Goal: Task Accomplishment & Management: Use online tool/utility

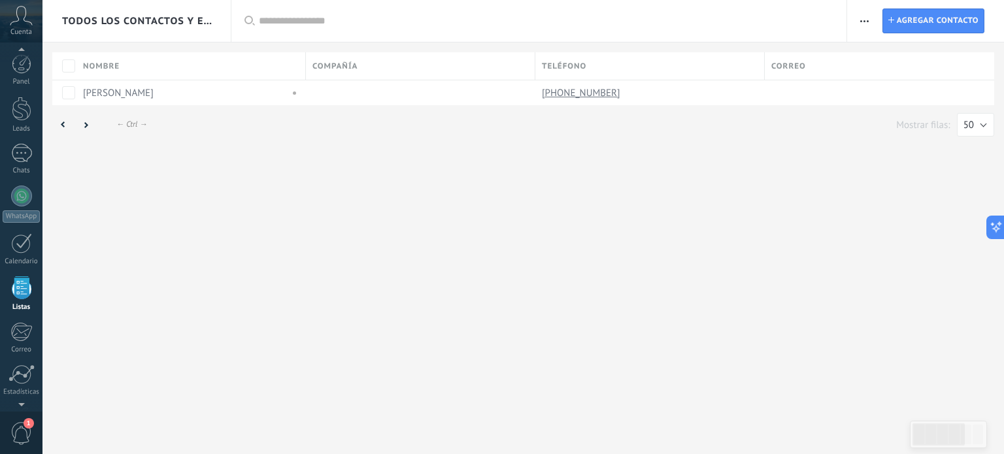
scroll to position [80, 0]
click at [342, 142] on div "← Alt → ← Ctrl → Mostrar filas: 25 50 100 200 50" at bounding box center [522, 126] width 961 height 42
click at [475, 46] on div "Todos los contactos y empresas Aplicar Lista completa Contactos sin tareas Cont…" at bounding box center [522, 74] width 961 height 148
click at [18, 293] on div at bounding box center [21, 294] width 26 height 20
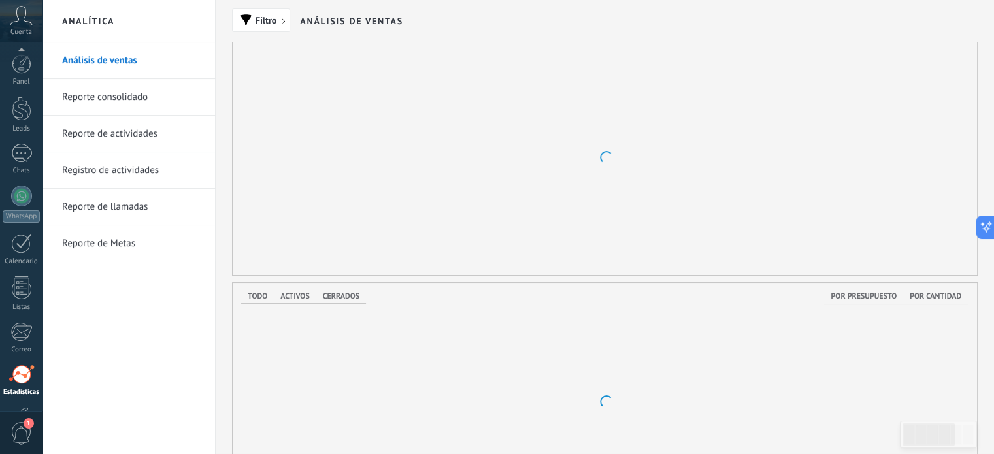
scroll to position [89, 0]
click at [224, 67] on div "Filtro Análisis de ventas Nuevo 0 Ahora Etapa a la que entró Perdidos 0 leads $…" at bounding box center [605, 428] width 778 height 857
click at [21, 107] on div at bounding box center [21, 107] width 21 height 21
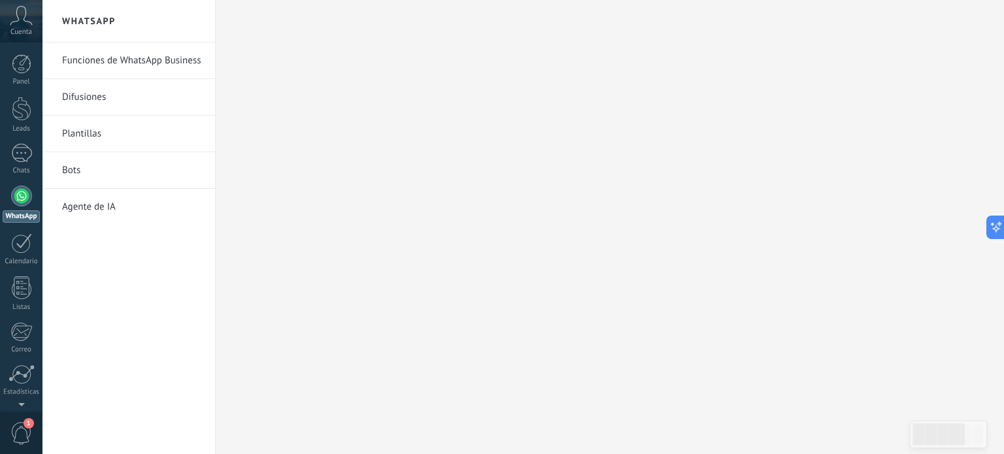
click at [23, 197] on div at bounding box center [21, 196] width 21 height 21
drag, startPoint x: 333, startPoint y: 185, endPoint x: 267, endPoint y: 237, distance: 84.7
click at [330, 188] on div at bounding box center [610, 227] width 788 height 454
drag, startPoint x: 374, startPoint y: 174, endPoint x: 131, endPoint y: 195, distance: 244.6
click at [368, 164] on div at bounding box center [610, 227] width 788 height 454
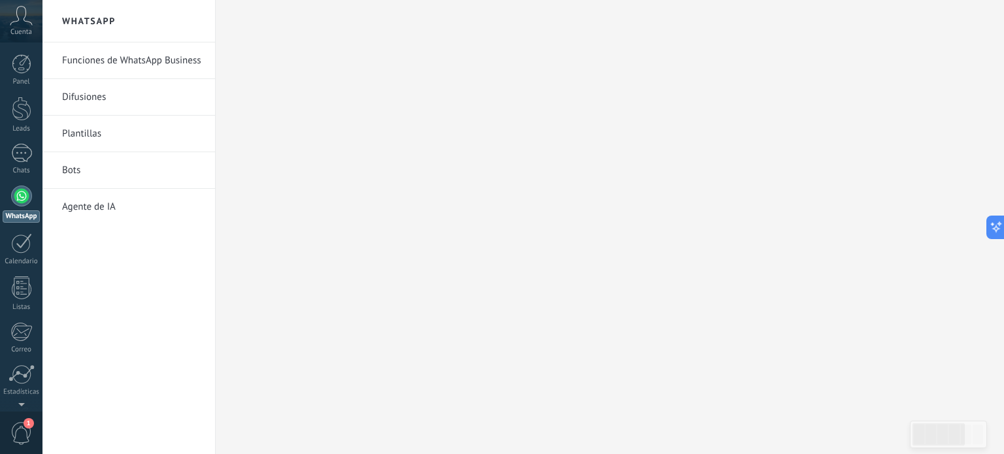
click at [21, 196] on div at bounding box center [21, 196] width 21 height 21
click at [114, 58] on link "Funciones de WhatsApp Business" at bounding box center [132, 60] width 140 height 37
click at [16, 195] on div at bounding box center [21, 196] width 21 height 21
click at [31, 155] on div "1" at bounding box center [21, 153] width 21 height 19
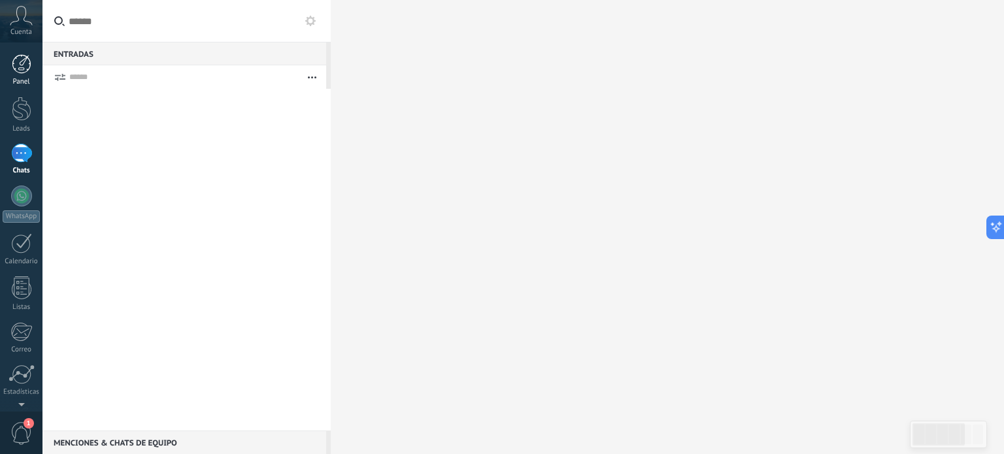
click at [33, 62] on link "Panel" at bounding box center [21, 70] width 42 height 32
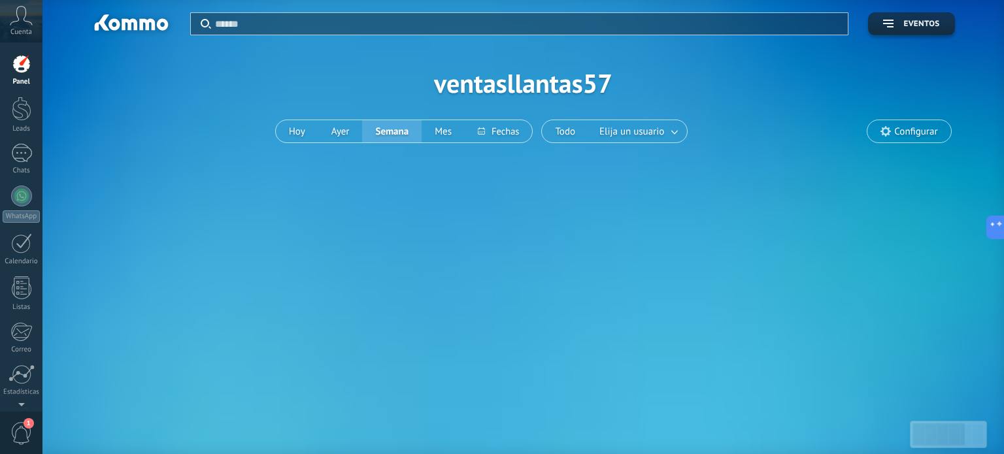
click at [25, 21] on icon at bounding box center [21, 16] width 23 height 20
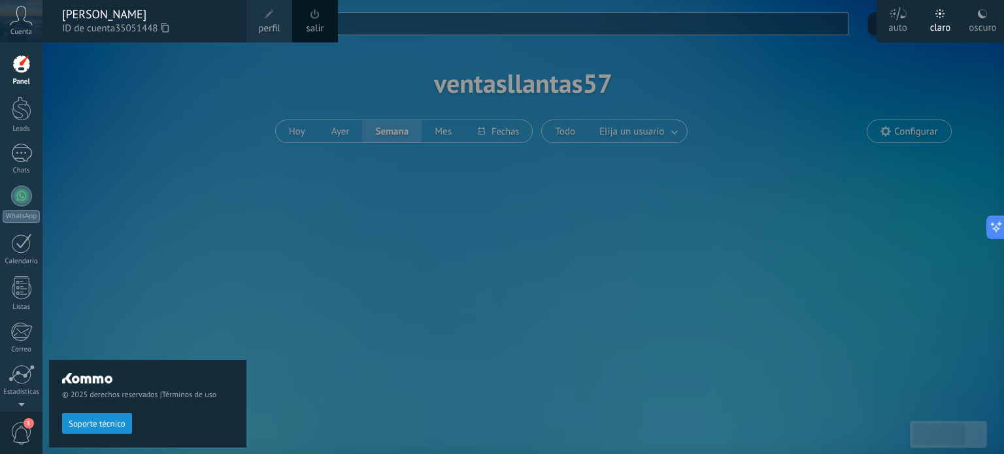
click at [269, 16] on span at bounding box center [269, 14] width 9 height 9
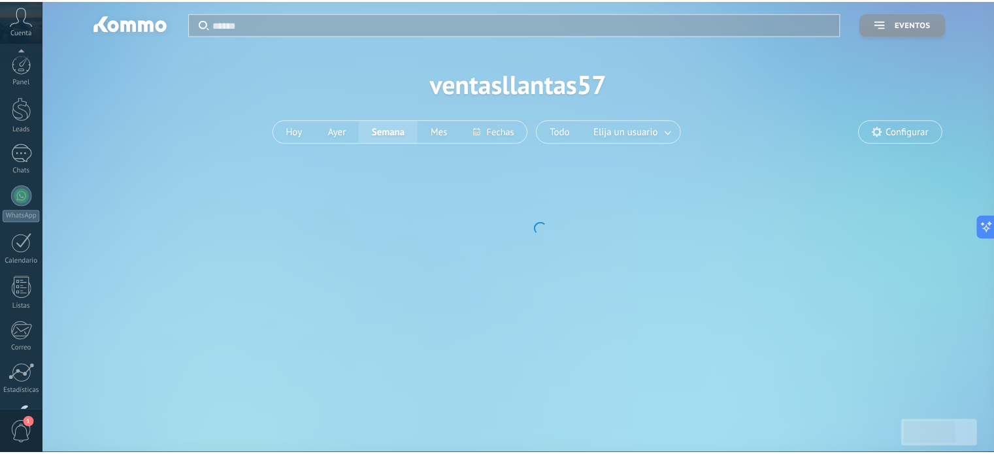
scroll to position [89, 0]
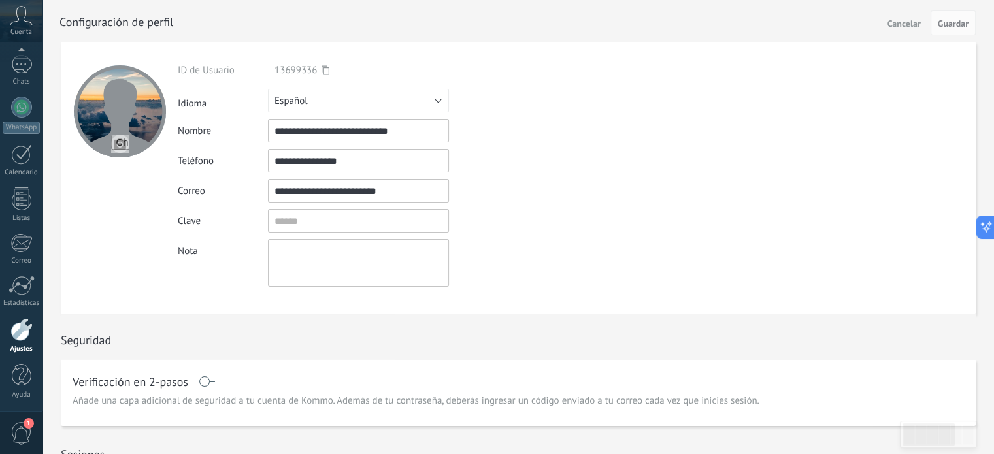
drag, startPoint x: 358, startPoint y: 163, endPoint x: 158, endPoint y: 190, distance: 201.8
click at [158, 190] on form "**********" at bounding box center [518, 178] width 915 height 272
type input "**********"
click at [552, 191] on div "Ingrese una dirección de correo válida" at bounding box center [524, 191] width 151 height 11
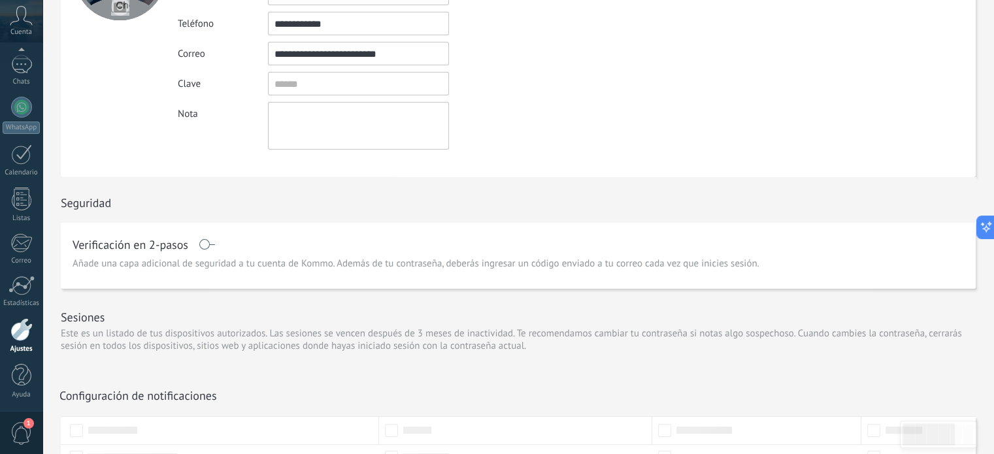
scroll to position [0, 0]
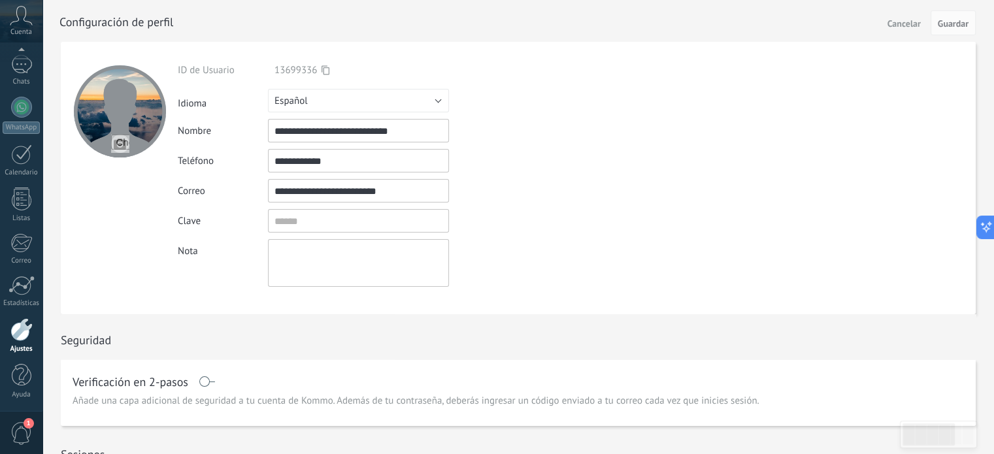
click at [518, 237] on div "**********" at bounding box center [389, 175] width 422 height 223
click at [13, 120] on div at bounding box center [21, 124] width 21 height 21
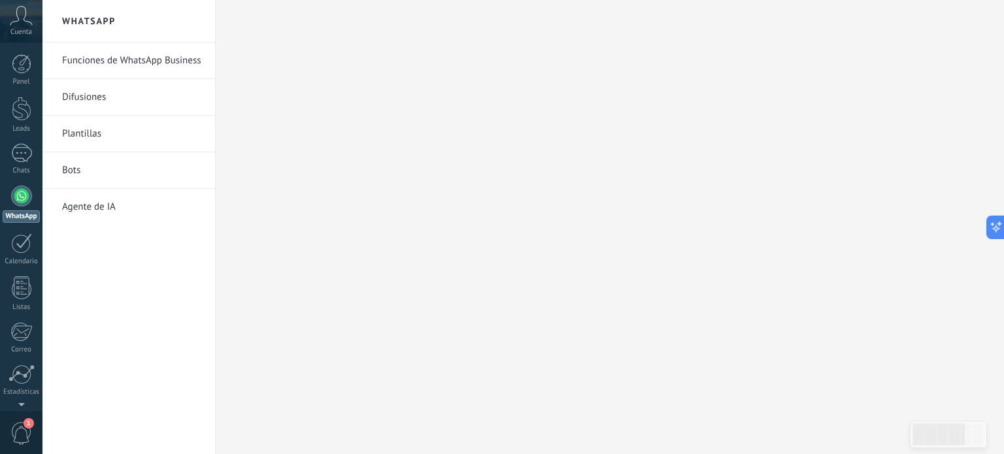
click at [29, 29] on span "Cuenta" at bounding box center [21, 32] width 22 height 8
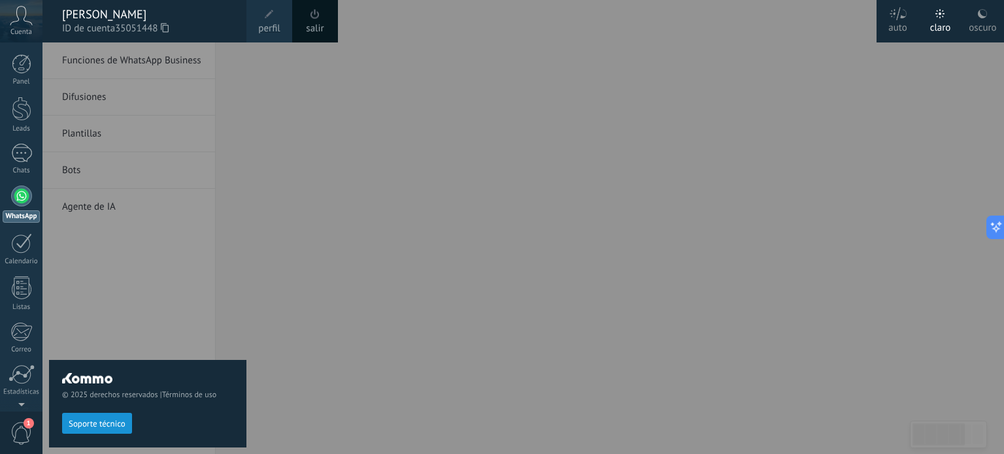
click at [276, 12] on span at bounding box center [269, 14] width 14 height 14
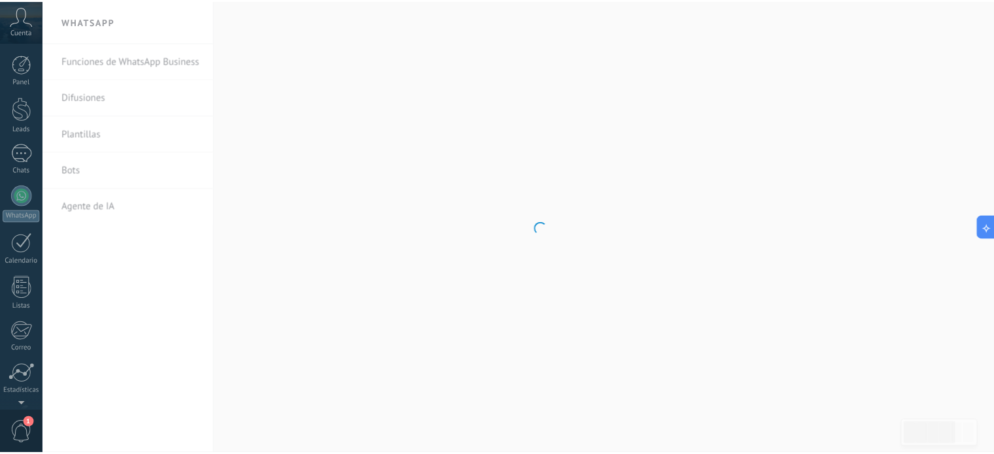
scroll to position [89, 0]
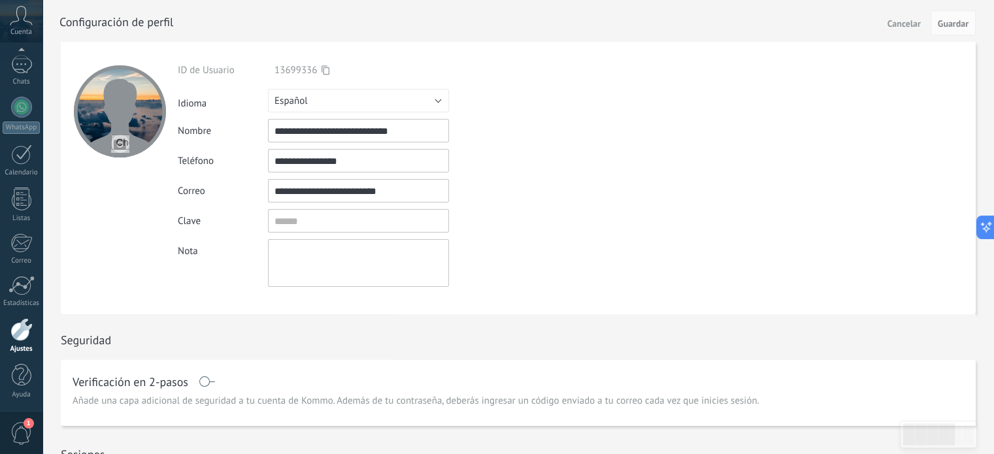
click at [361, 162] on input "**********" at bounding box center [358, 161] width 181 height 24
click at [402, 147] on div "**********" at bounding box center [389, 175] width 422 height 223
click at [386, 161] on input "**********" at bounding box center [358, 161] width 181 height 24
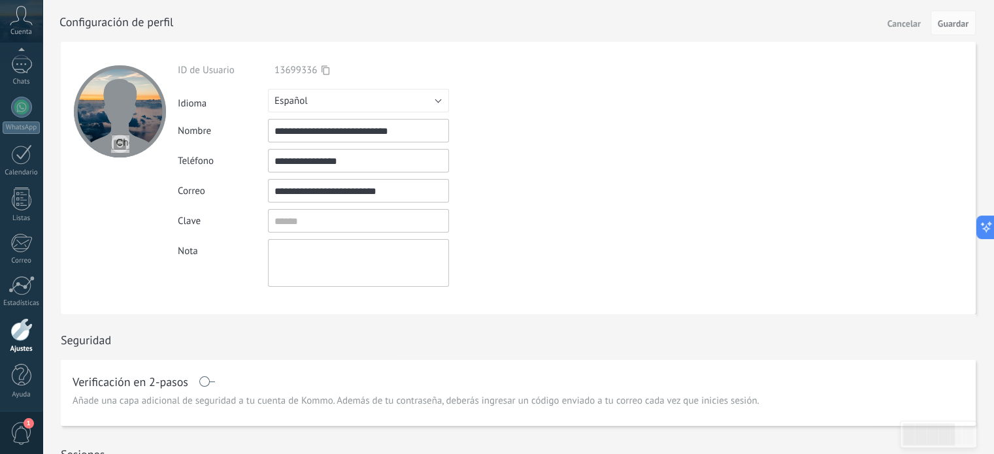
click at [386, 161] on input "**********" at bounding box center [358, 161] width 181 height 24
click at [951, 19] on span "Guardar" at bounding box center [953, 23] width 31 height 9
click at [273, 161] on input "**********" at bounding box center [358, 161] width 181 height 24
type input "**********"
click at [894, 100] on form "**********" at bounding box center [518, 178] width 915 height 272
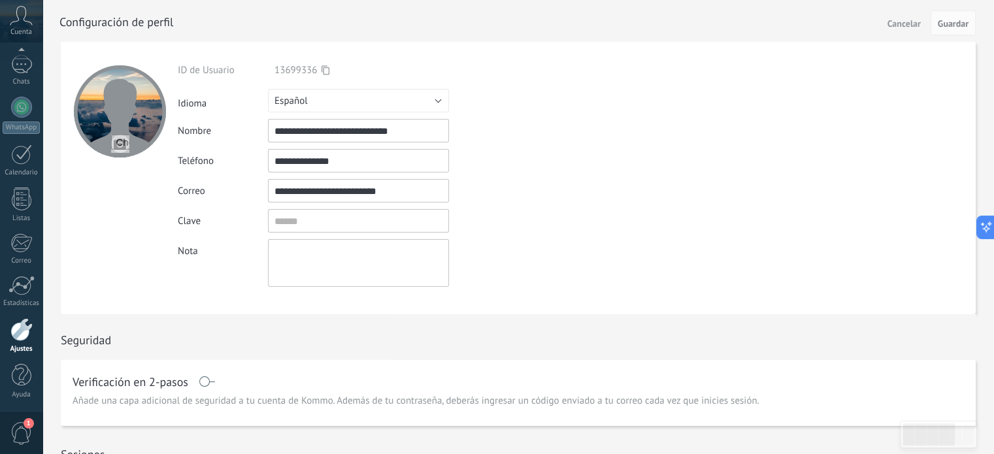
drag, startPoint x: 959, startPoint y: 318, endPoint x: 930, endPoint y: 323, distance: 29.2
click at [960, 319] on div "Seguridad" at bounding box center [518, 336] width 915 height 45
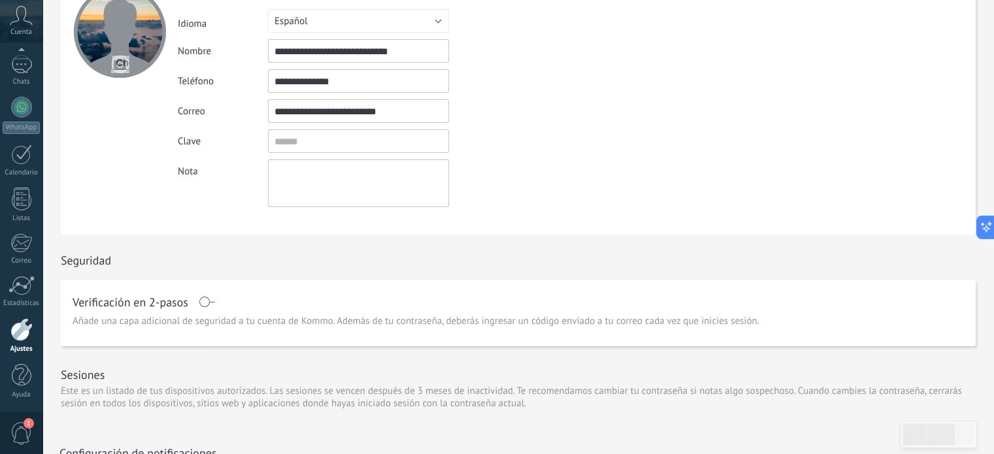
scroll to position [0, 0]
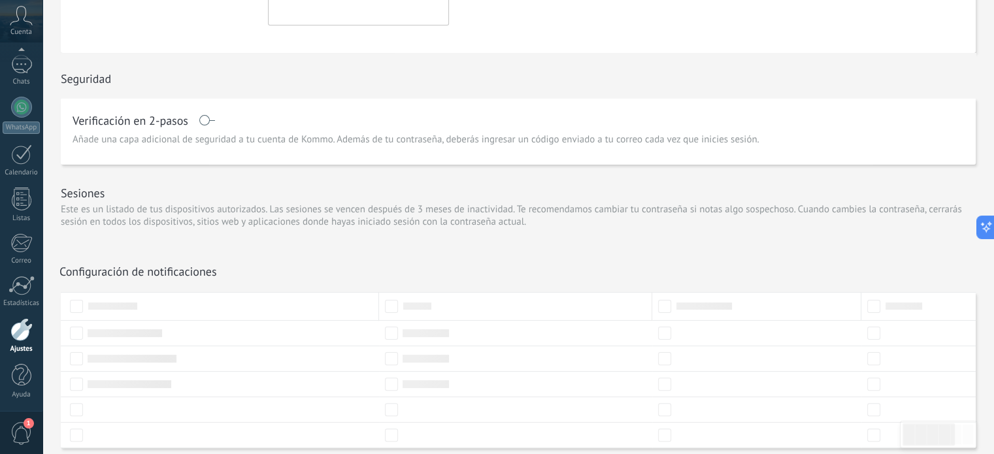
click at [374, 230] on div "Sesiones Este es un listado de tus dispositivos autorizados. Las sesiones se ve…" at bounding box center [518, 202] width 915 height 75
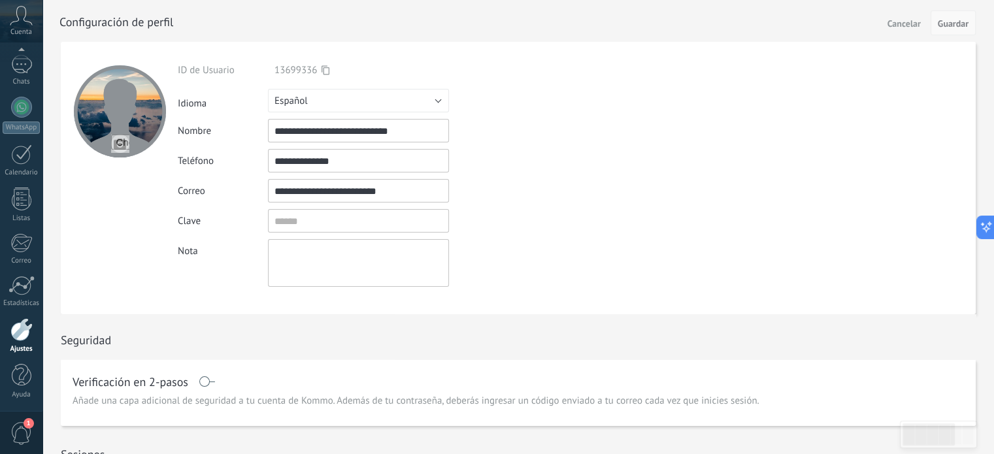
drag, startPoint x: 949, startPoint y: 12, endPoint x: 957, endPoint y: 22, distance: 12.0
click at [950, 13] on button "Guardar" at bounding box center [953, 22] width 45 height 25
drag, startPoint x: 957, startPoint y: 22, endPoint x: 889, endPoint y: 31, distance: 68.6
click at [950, 24] on span "Guardar" at bounding box center [953, 23] width 31 height 9
click at [898, 20] on span "Cancelar" at bounding box center [903, 23] width 33 height 9
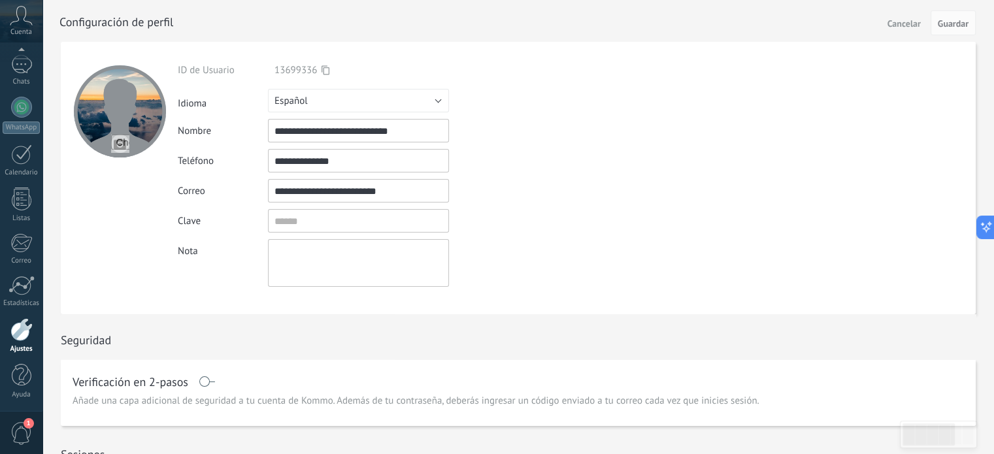
drag, startPoint x: 316, startPoint y: 157, endPoint x: 310, endPoint y: 124, distance: 34.6
click at [318, 153] on input "**********" at bounding box center [358, 161] width 181 height 24
click at [16, 16] on icon at bounding box center [21, 16] width 23 height 20
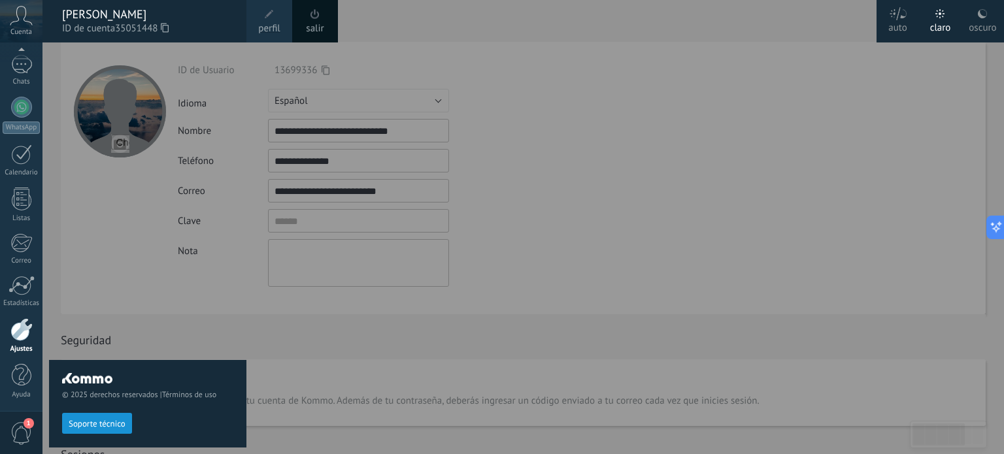
click at [265, 25] on span "perfil" at bounding box center [269, 29] width 22 height 14
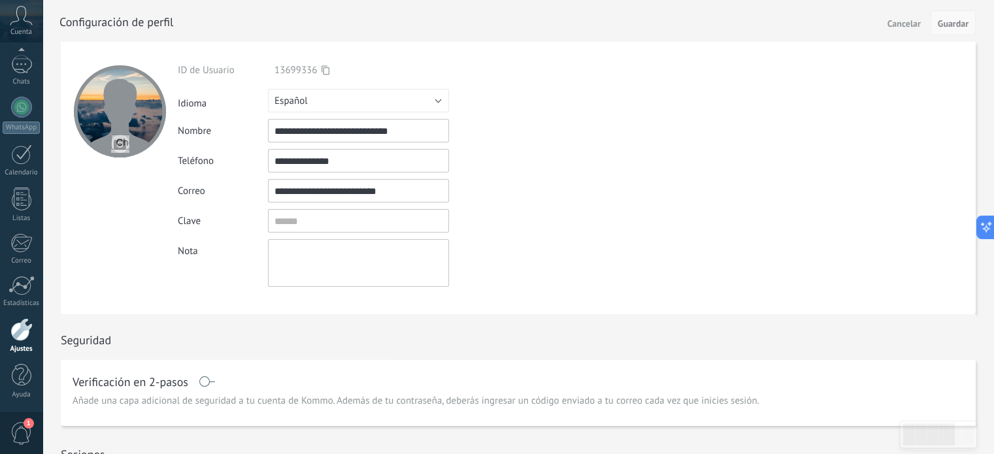
click at [949, 26] on span "Guardar" at bounding box center [953, 23] width 31 height 9
click at [29, 24] on icon at bounding box center [21, 16] width 23 height 20
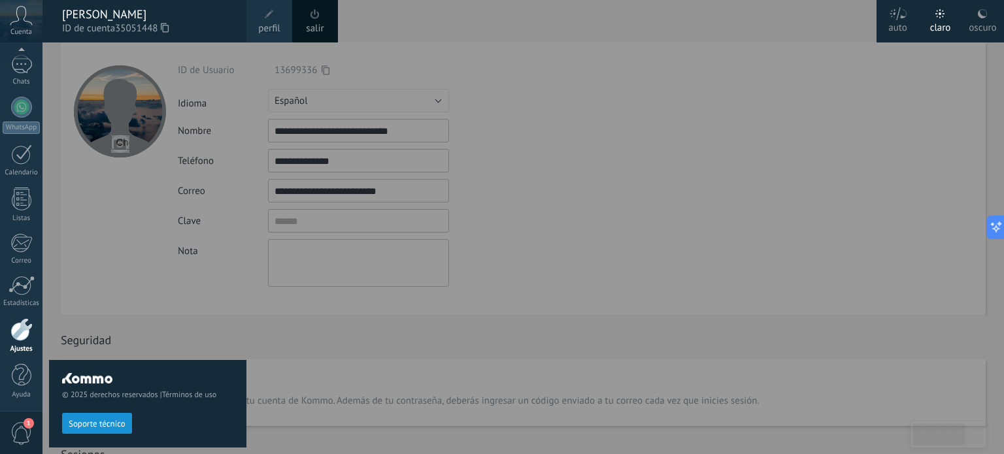
click at [97, 22] on span "ID de cuenta 35051448" at bounding box center [147, 29] width 171 height 14
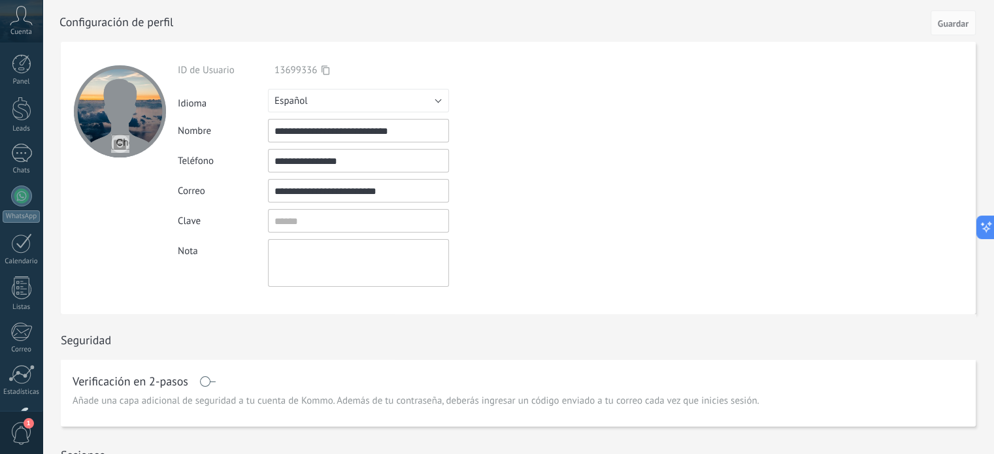
click at [423, 180] on input "**********" at bounding box center [358, 191] width 181 height 24
click at [410, 165] on input "**********" at bounding box center [358, 161] width 181 height 24
click at [320, 69] on span "13699336" at bounding box center [301, 70] width 55 height 12
click at [23, 112] on div at bounding box center [21, 107] width 21 height 21
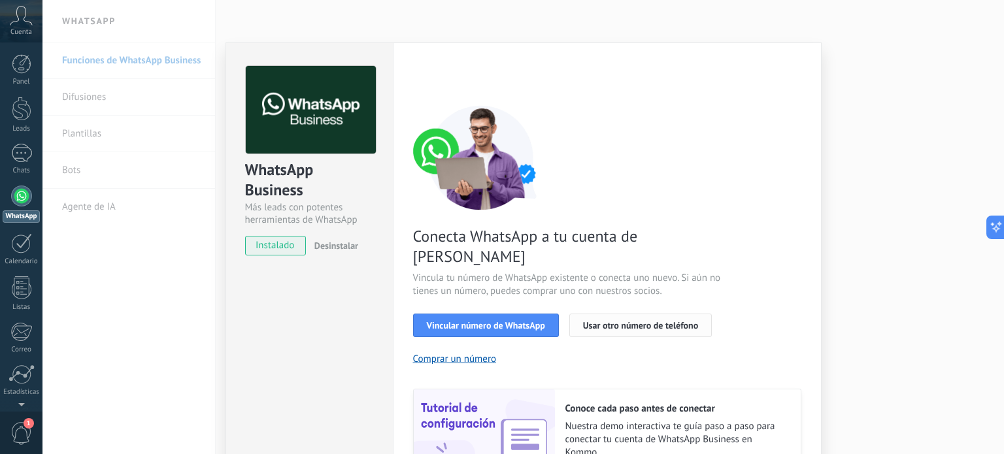
click at [651, 321] on span "Usar otro número de teléfono" at bounding box center [640, 325] width 115 height 9
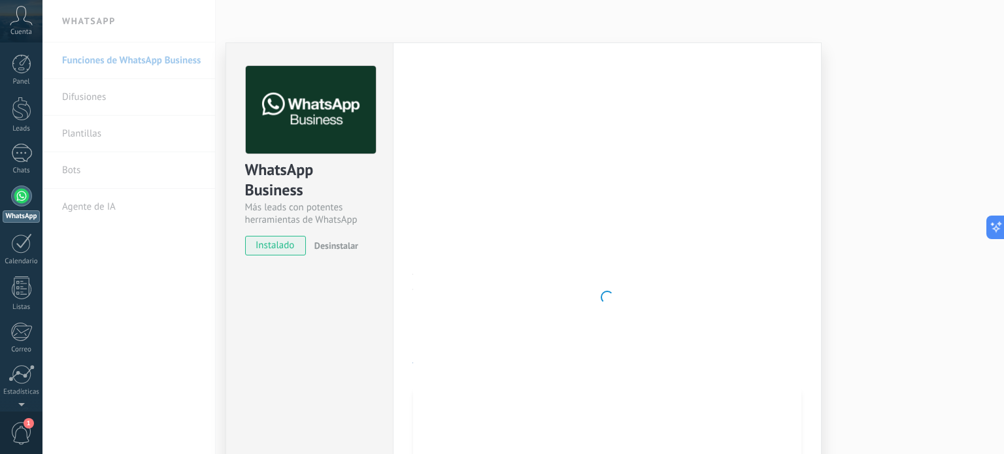
click at [285, 329] on div "WhatsApp Business Más leads con potentes herramientas de WhatsApp instalado Des…" at bounding box center [308, 297] width 167 height 510
click at [753, 237] on div at bounding box center [607, 297] width 388 height 463
click at [878, 230] on div "WhatsApp Business Más leads con potentes herramientas de WhatsApp instalado Des…" at bounding box center [522, 227] width 961 height 454
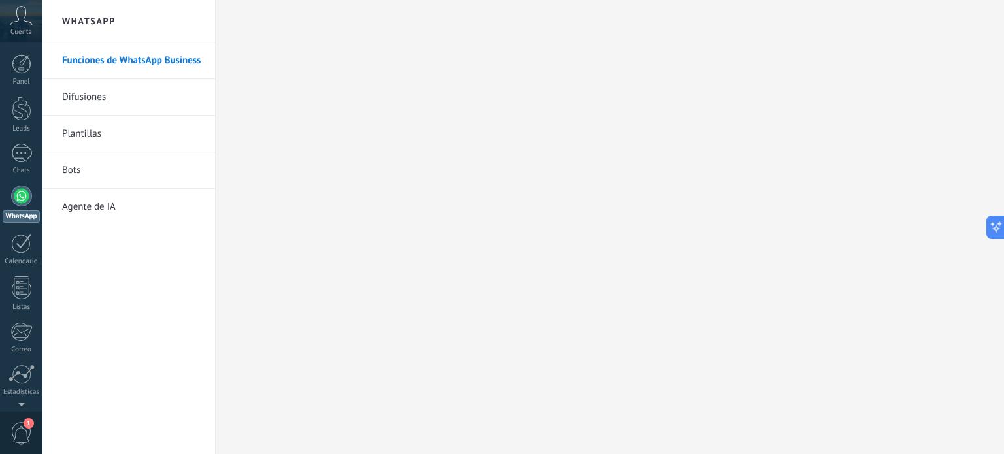
click at [91, 99] on link "Difusiones" at bounding box center [132, 97] width 140 height 37
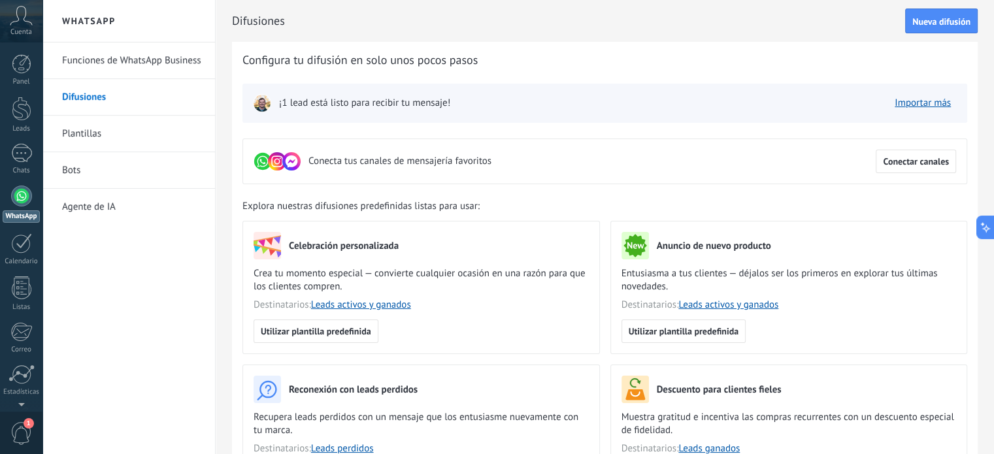
click at [90, 133] on link "Plantillas" at bounding box center [132, 134] width 140 height 37
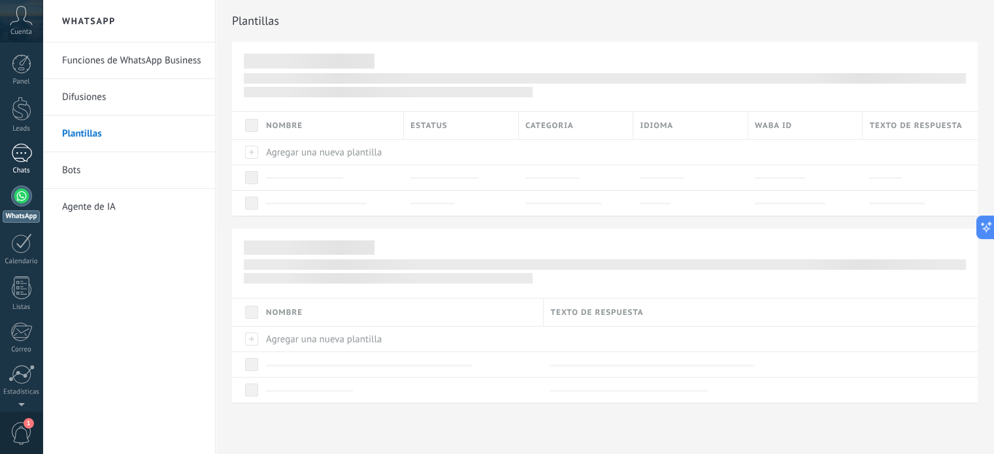
click at [21, 152] on div at bounding box center [21, 153] width 21 height 19
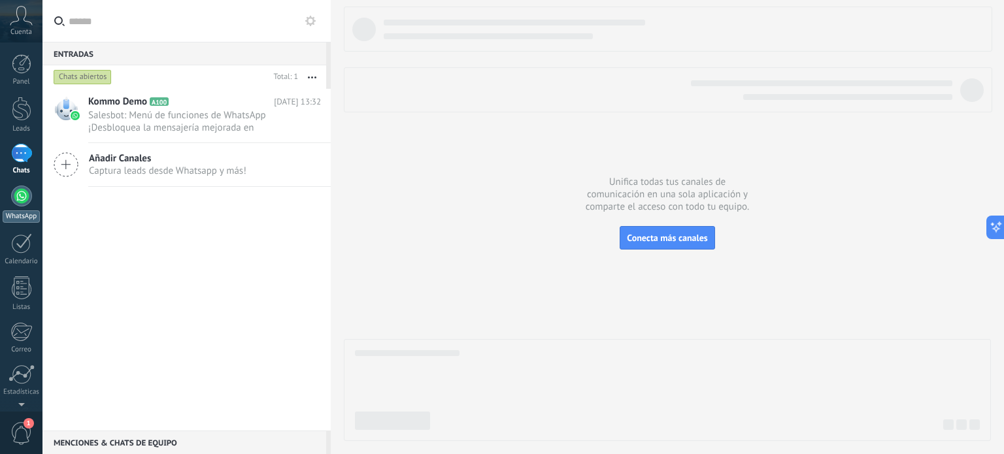
click at [21, 199] on div at bounding box center [21, 196] width 21 height 21
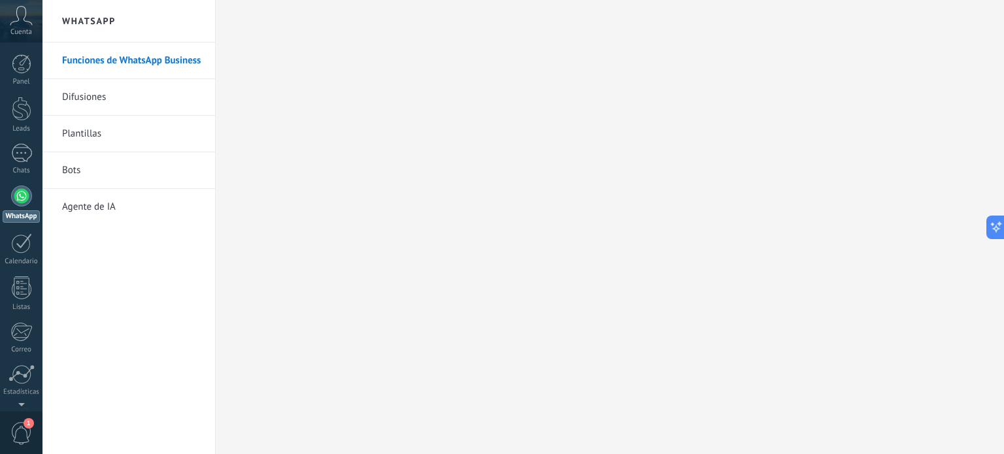
click at [88, 99] on link "Difusiones" at bounding box center [132, 97] width 140 height 37
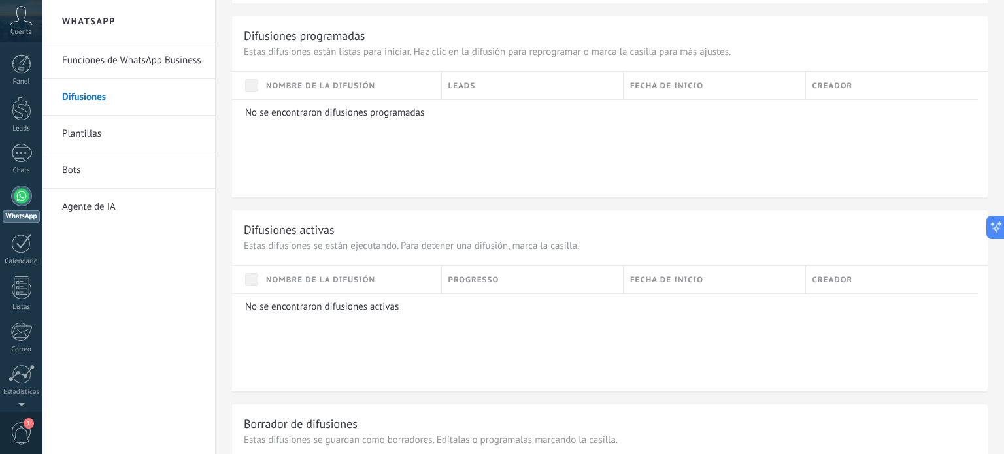
scroll to position [850, 0]
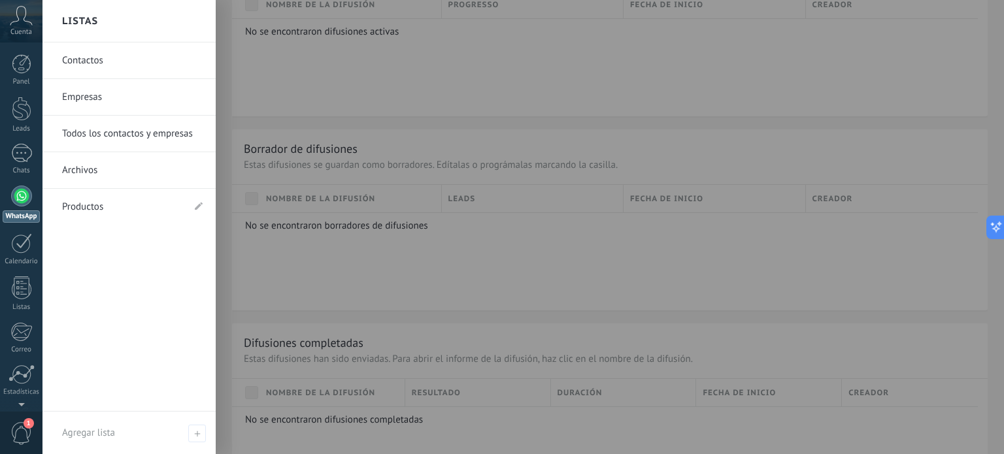
click at [84, 99] on link "Empresas" at bounding box center [132, 97] width 140 height 37
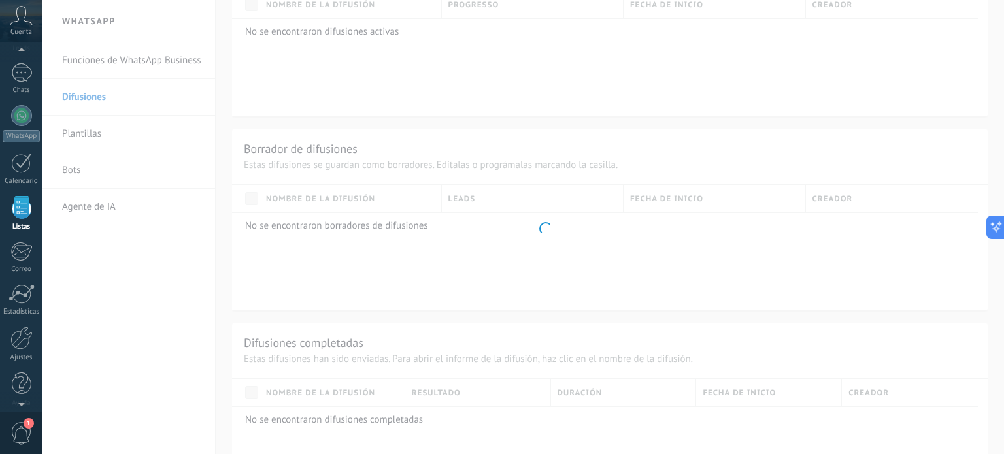
scroll to position [80, 0]
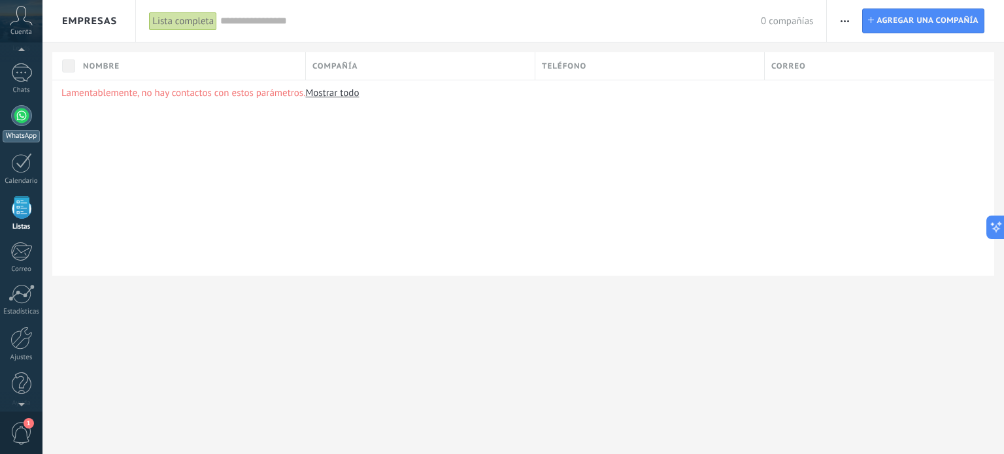
click at [26, 116] on div at bounding box center [21, 115] width 21 height 21
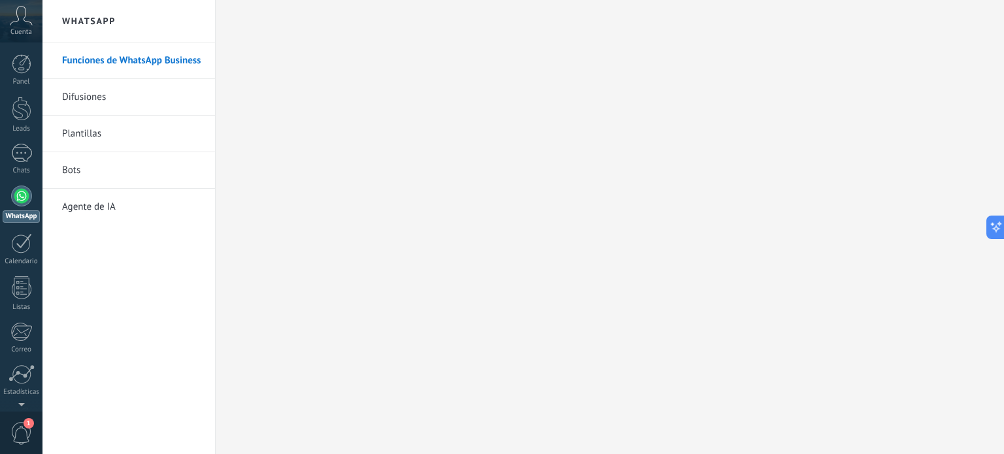
click at [24, 195] on div at bounding box center [21, 196] width 21 height 21
click at [31, 152] on div at bounding box center [21, 153] width 21 height 19
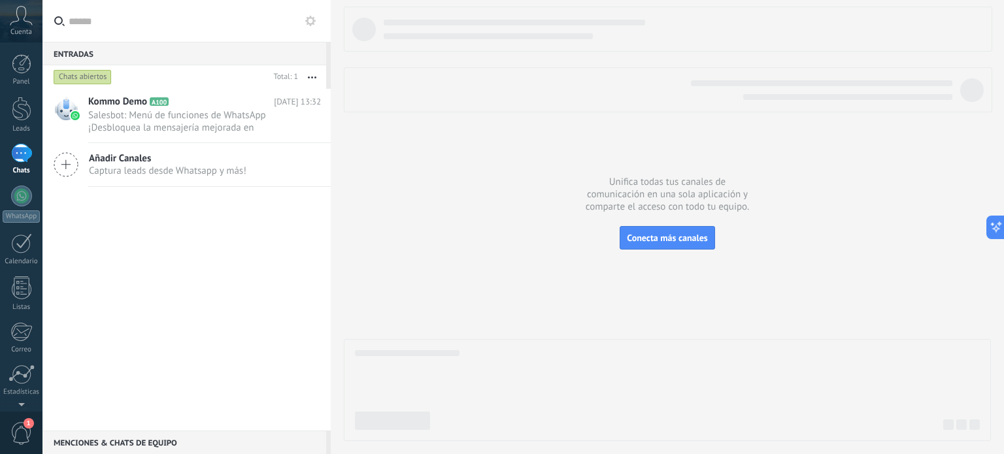
click at [22, 183] on div "Panel Leads Chats WhatsApp Clientes" at bounding box center [21, 277] width 42 height 447
click at [22, 193] on div at bounding box center [21, 196] width 21 height 21
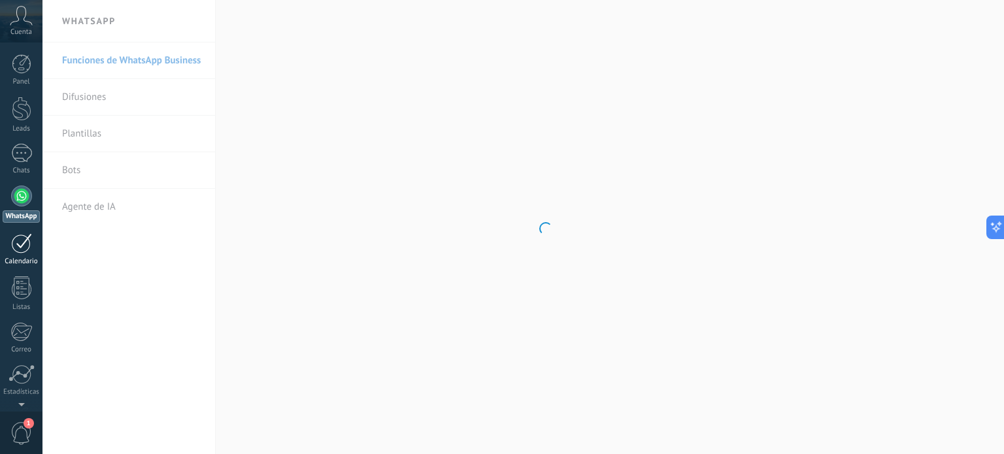
click at [23, 248] on div at bounding box center [21, 243] width 21 height 20
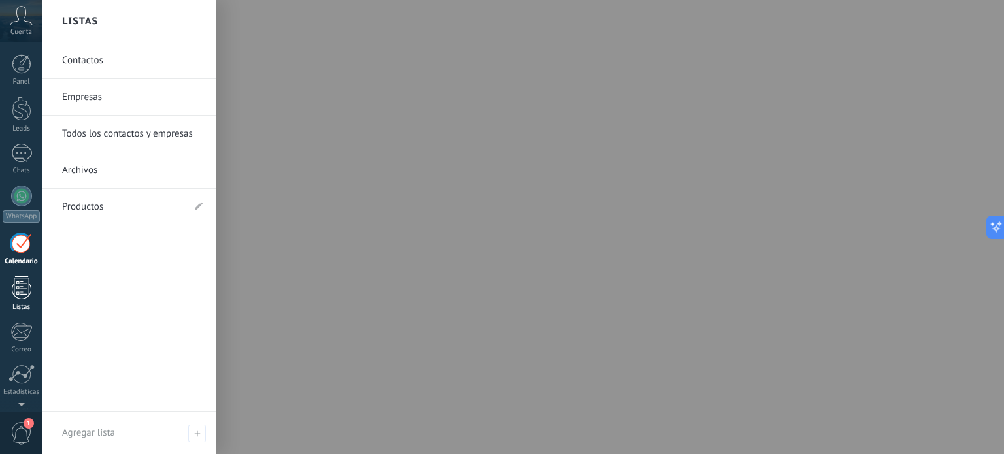
click at [21, 292] on div at bounding box center [22, 287] width 20 height 23
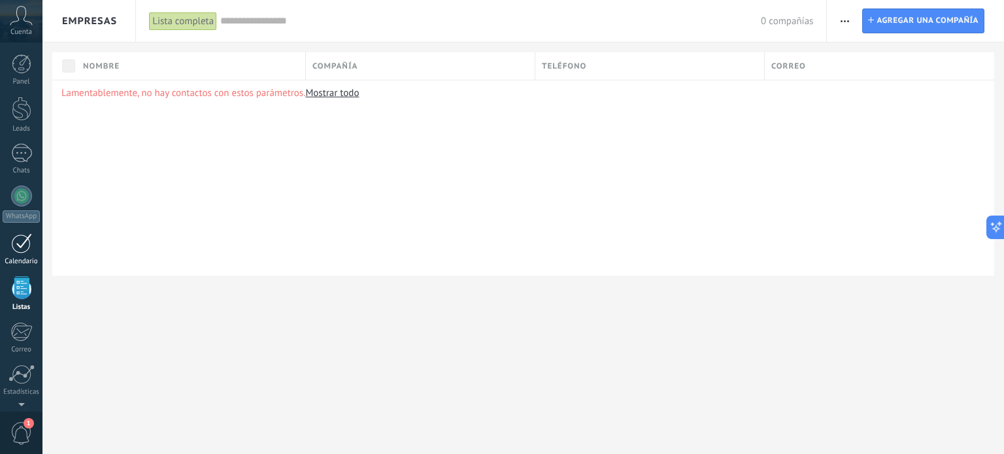
click at [22, 263] on div "Calendario" at bounding box center [22, 261] width 38 height 8
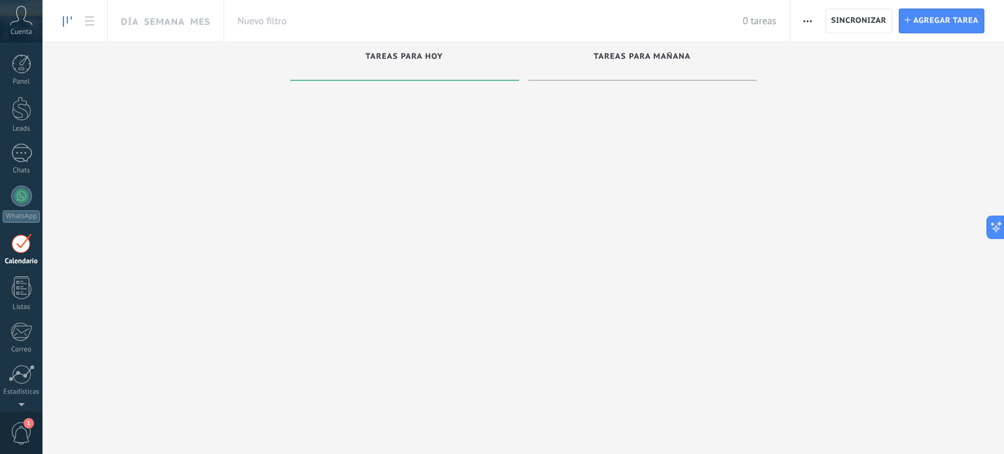
scroll to position [37, 0]
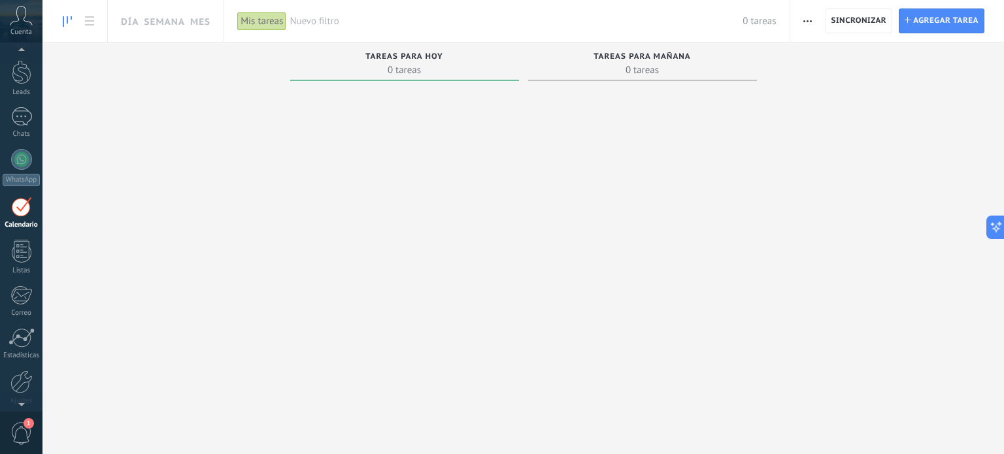
click at [18, 206] on div at bounding box center [21, 207] width 21 height 20
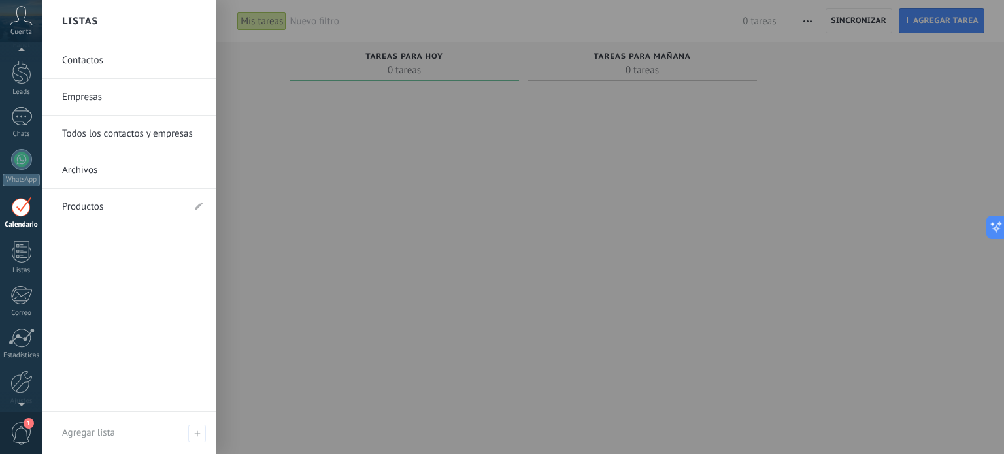
click at [94, 64] on link "Contactos" at bounding box center [132, 60] width 140 height 37
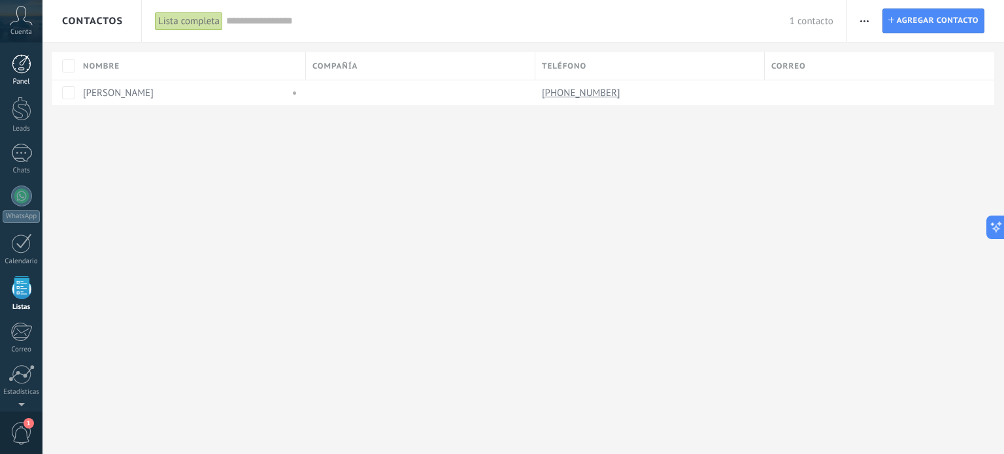
click at [25, 63] on div at bounding box center [22, 64] width 20 height 20
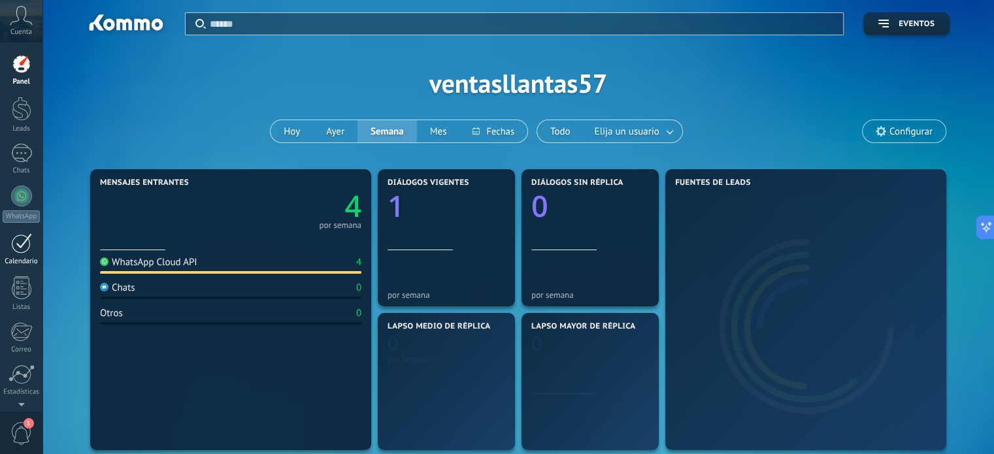
click at [21, 247] on div at bounding box center [21, 243] width 21 height 20
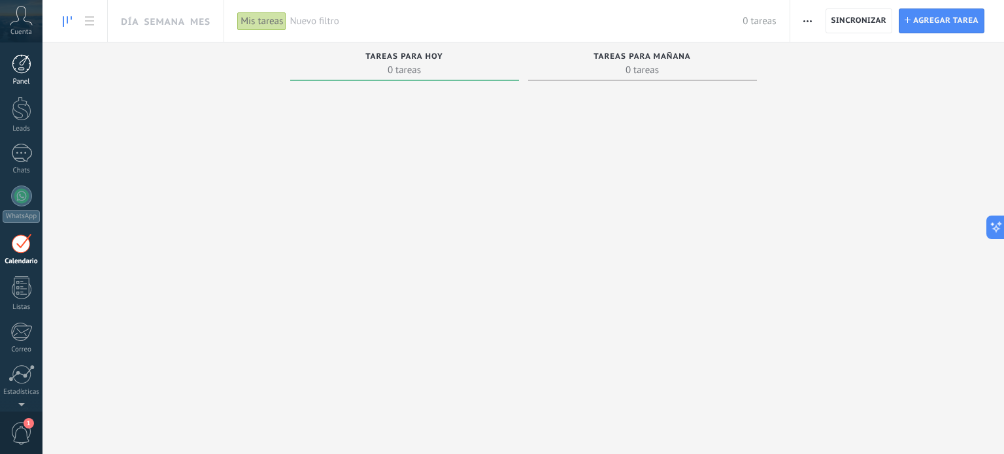
click at [21, 61] on div at bounding box center [22, 64] width 20 height 20
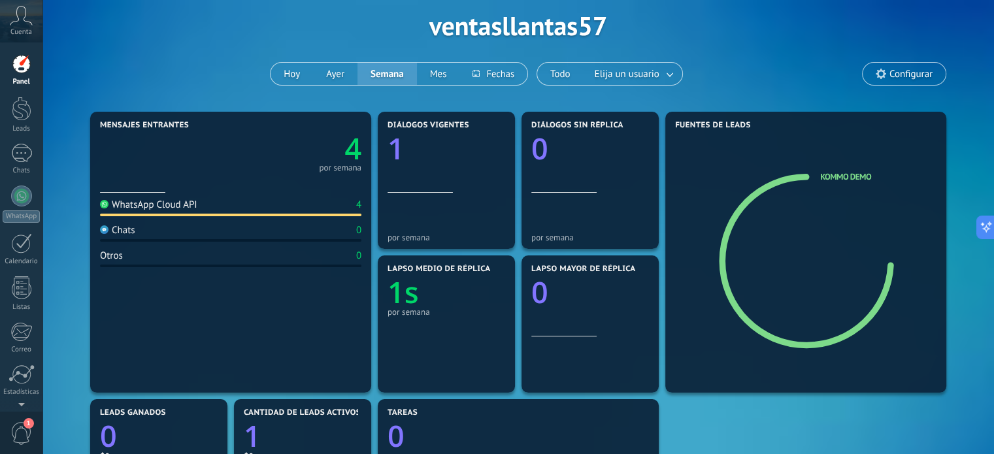
scroll to position [65, 0]
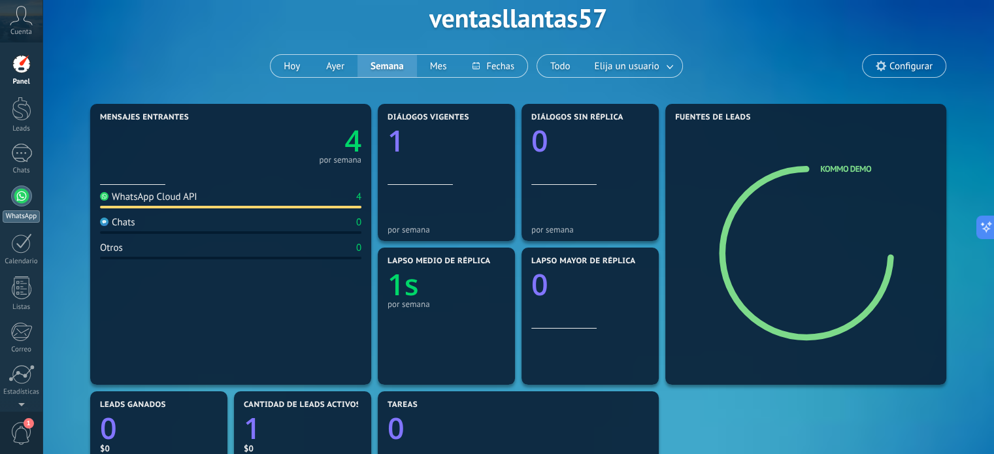
click at [20, 202] on div at bounding box center [21, 196] width 21 height 21
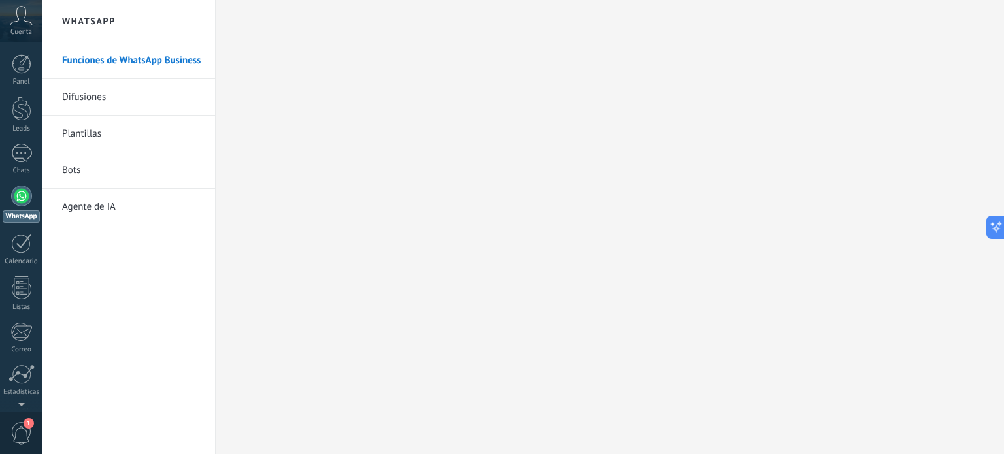
click at [79, 98] on link "Difusiones" at bounding box center [132, 97] width 140 height 37
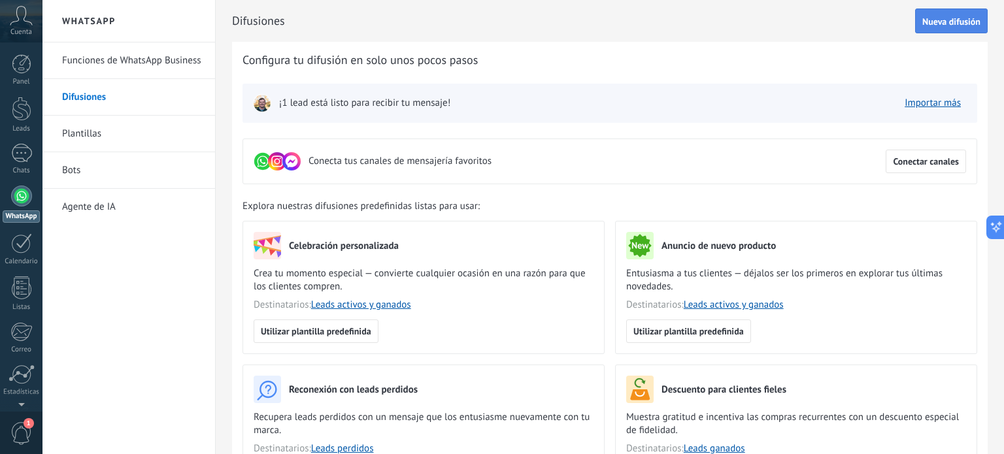
click at [944, 20] on span "Nueva difusión" at bounding box center [951, 21] width 58 height 9
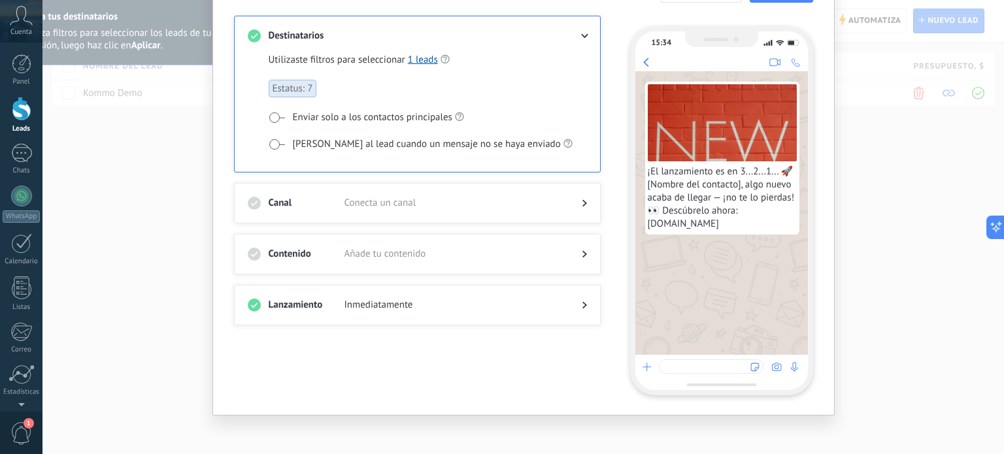
scroll to position [87, 0]
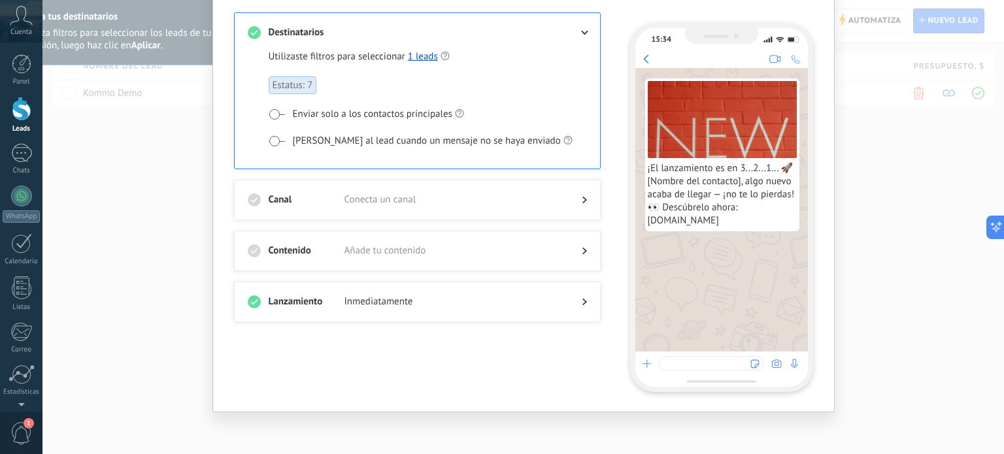
drag, startPoint x: 319, startPoint y: 81, endPoint x: 340, endPoint y: 110, distance: 35.6
click at [331, 117] on div "Utilizaste filtros para seleccionar 1 leads Estatus: 7 Enviar solo a los contac…" at bounding box center [422, 108] width 307 height 116
drag, startPoint x: 345, startPoint y: 104, endPoint x: 360, endPoint y: 115, distance: 18.7
click at [352, 114] on div "Utilizaste filtros para seleccionar 1 leads Estatus: 7 Enviar solo a los contac…" at bounding box center [422, 108] width 307 height 116
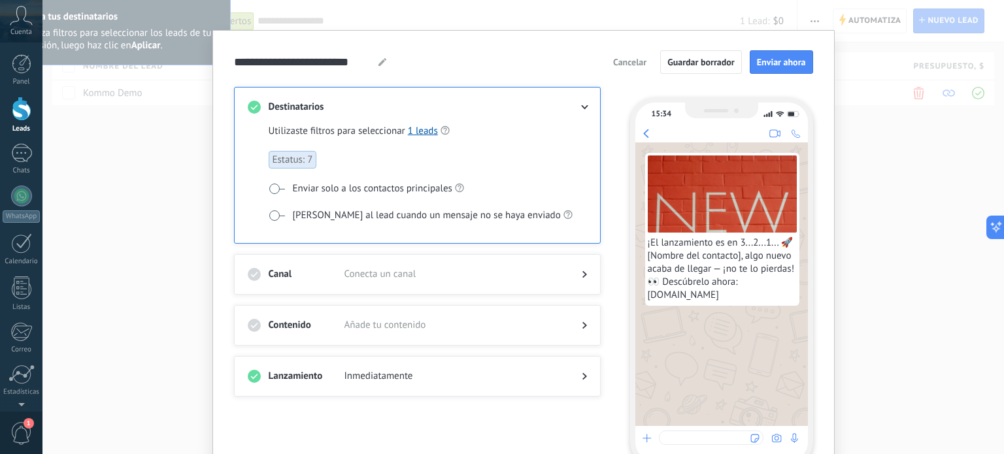
scroll to position [0, 0]
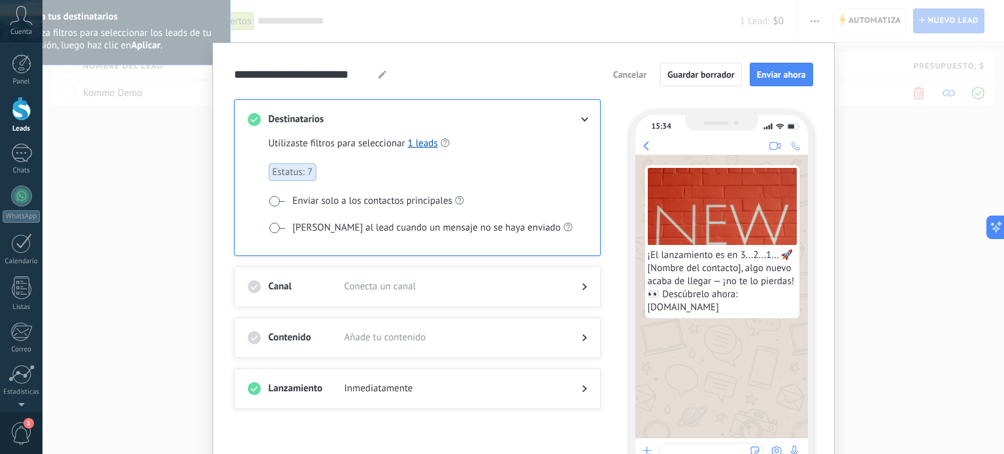
click at [269, 199] on span at bounding box center [277, 201] width 16 height 10
drag, startPoint x: 267, startPoint y: 199, endPoint x: 290, endPoint y: 178, distance: 31.9
click at [269, 198] on span at bounding box center [277, 201] width 16 height 10
click at [295, 169] on span "Estatus: 7" at bounding box center [293, 172] width 48 height 18
click at [303, 169] on span "Estatus: 7" at bounding box center [293, 172] width 48 height 18
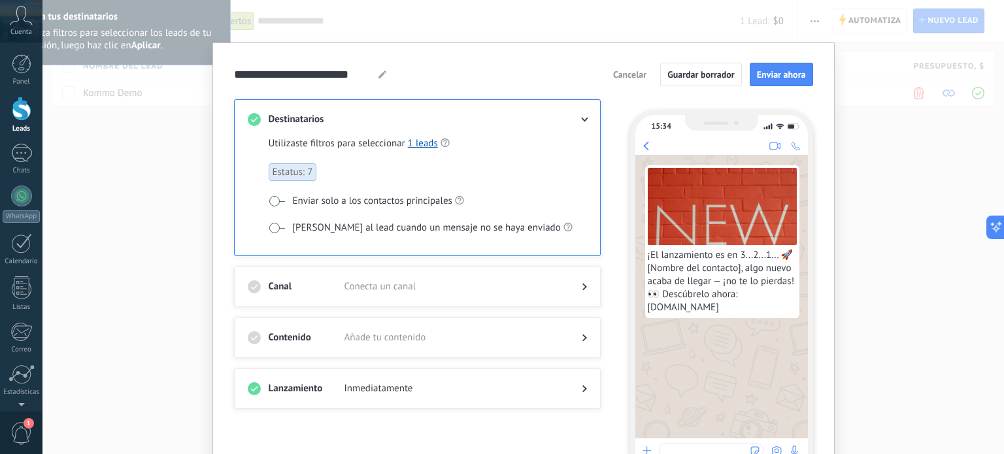
click at [303, 169] on span "Estatus: 7" at bounding box center [293, 172] width 48 height 18
click at [429, 140] on link "1 leads" at bounding box center [423, 143] width 30 height 12
click at [866, 84] on div "**********" at bounding box center [522, 227] width 961 height 454
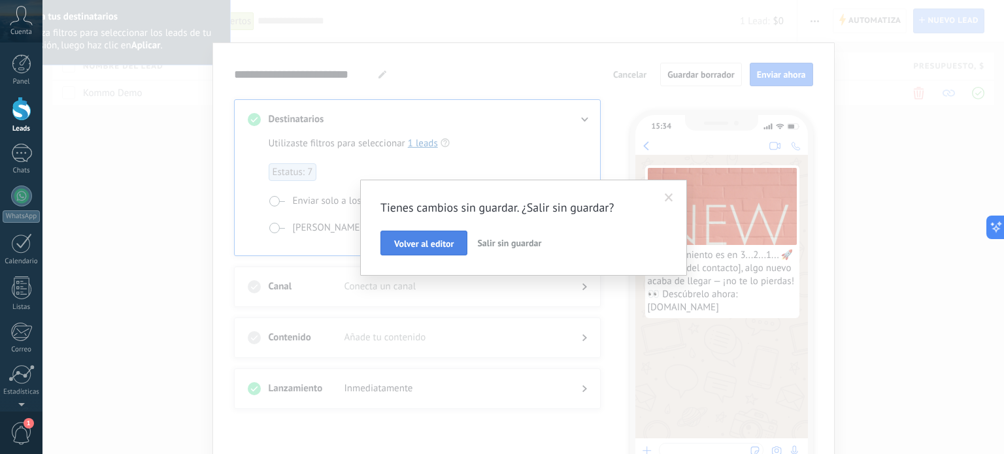
click at [442, 243] on span "Volver al editor" at bounding box center [423, 243] width 59 height 9
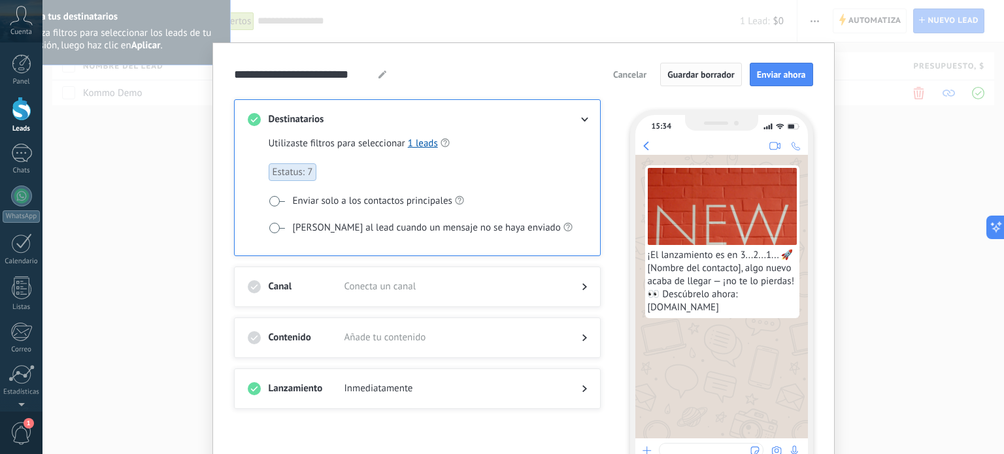
click at [685, 71] on span "Guardar borrador" at bounding box center [700, 74] width 67 height 9
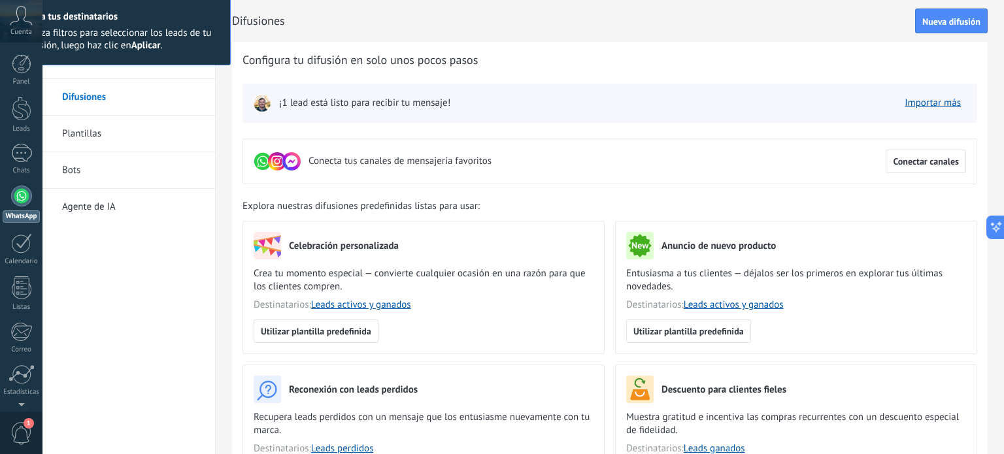
click at [945, 15] on div "WhatsApp Funciones de WhatsApp Business Difusiones Plantillas Bots Agente de IA…" at bounding box center [522, 227] width 961 height 454
click at [389, 105] on div "WhatsApp Funciones de WhatsApp Business Difusiones Plantillas Bots Agente de IA…" at bounding box center [522, 227] width 961 height 454
click at [921, 102] on div "WhatsApp Funciones de WhatsApp Business Difusiones Plantillas Bots Agente de IA…" at bounding box center [522, 227] width 961 height 454
click at [22, 130] on div at bounding box center [21, 130] width 21 height 21
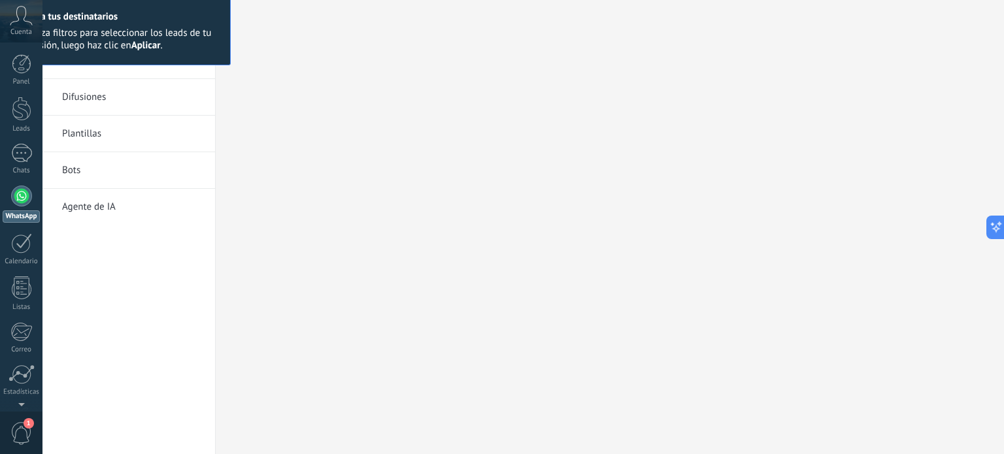
drag, startPoint x: 999, startPoint y: 30, endPoint x: 968, endPoint y: 164, distance: 137.4
click at [968, 164] on div "WhatsApp Funciones de WhatsApp Business Difusiones Plantillas Bots Agente de IA" at bounding box center [522, 227] width 961 height 454
drag, startPoint x: 100, startPoint y: 36, endPoint x: 87, endPoint y: 33, distance: 13.5
click at [99, 35] on div "Utiliza filtros para seleccionar los leads de tu difusión, luego haz clic en Ap…" at bounding box center [120, 39] width 193 height 25
click at [28, 25] on div "Cuenta" at bounding box center [21, 21] width 42 height 42
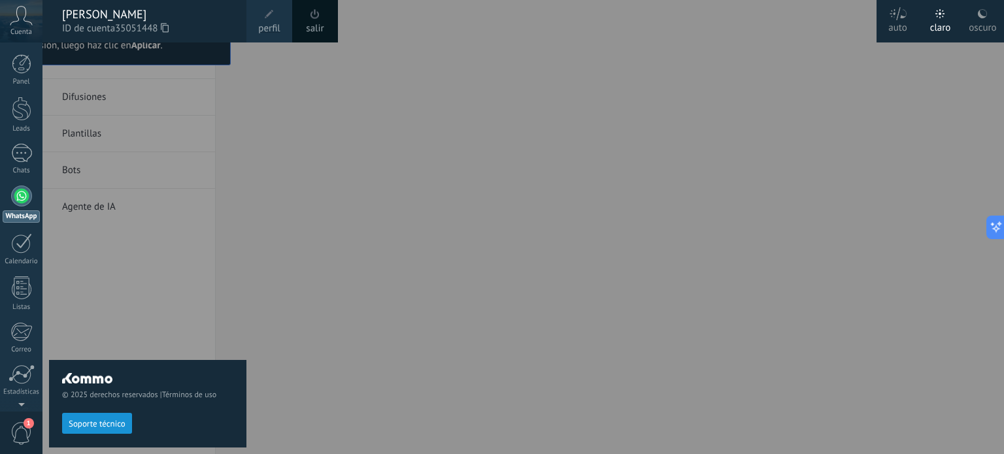
click at [287, 9] on link "perfil" at bounding box center [269, 21] width 46 height 42
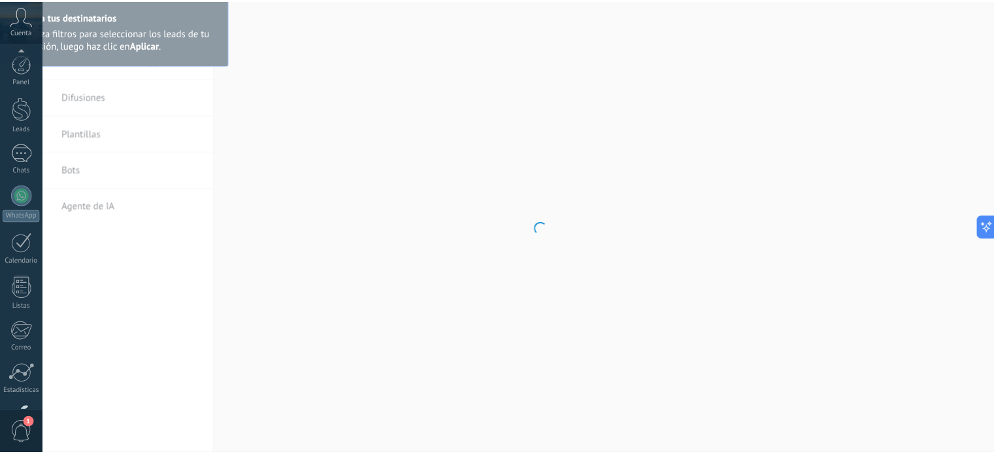
scroll to position [89, 0]
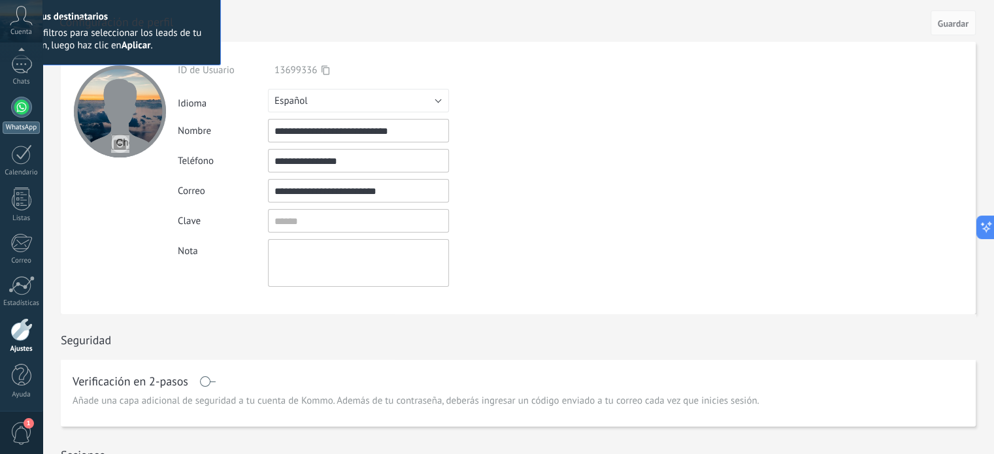
click at [22, 114] on div at bounding box center [21, 107] width 21 height 21
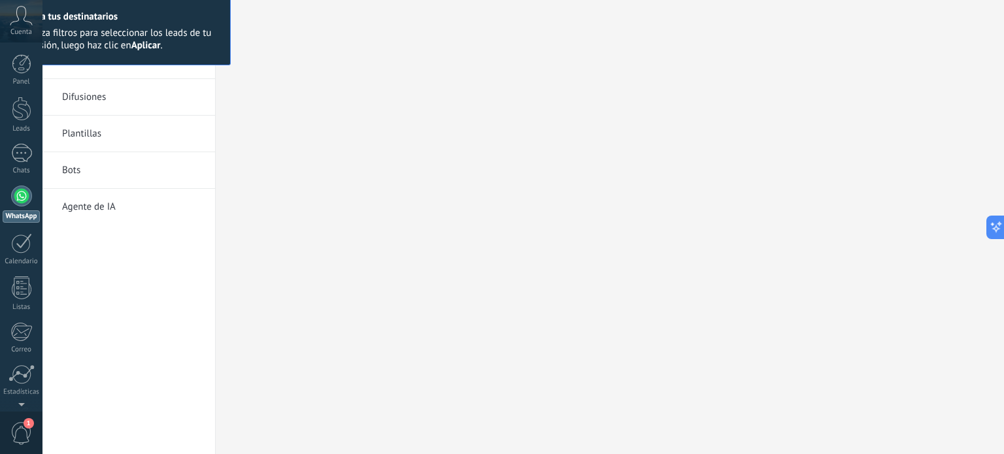
click at [82, 133] on div "WhatsApp Funciones de WhatsApp Business Difusiones Plantillas Bots Agente de IA" at bounding box center [522, 227] width 961 height 454
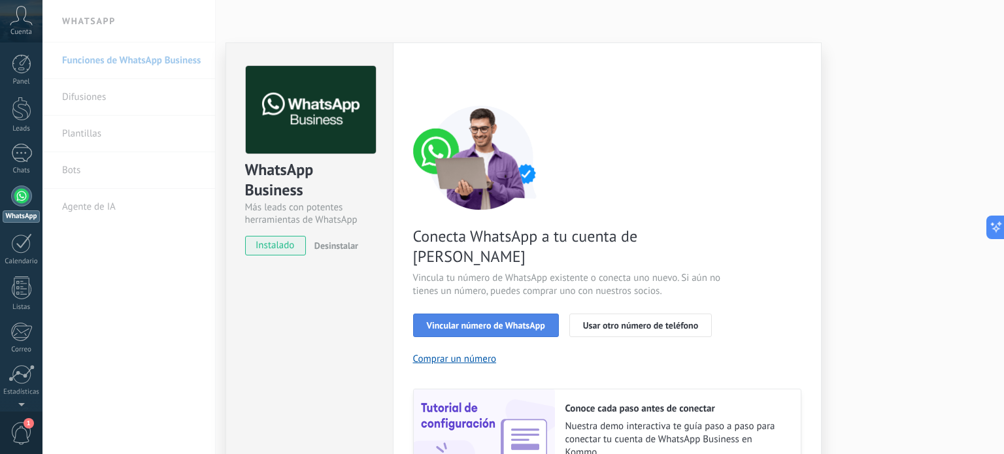
click at [526, 321] on span "Vincular número de WhatsApp" at bounding box center [486, 325] width 118 height 9
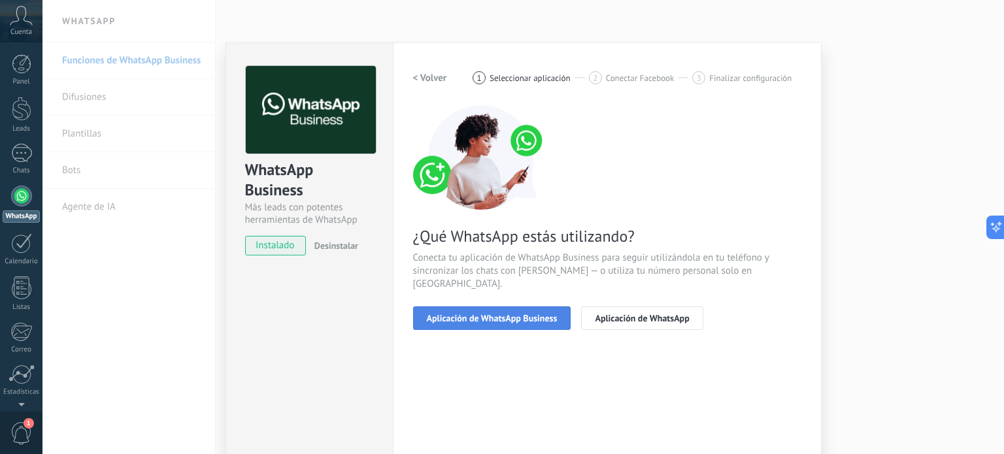
click at [469, 314] on span "Aplicación de WhatsApp Business" at bounding box center [492, 318] width 131 height 9
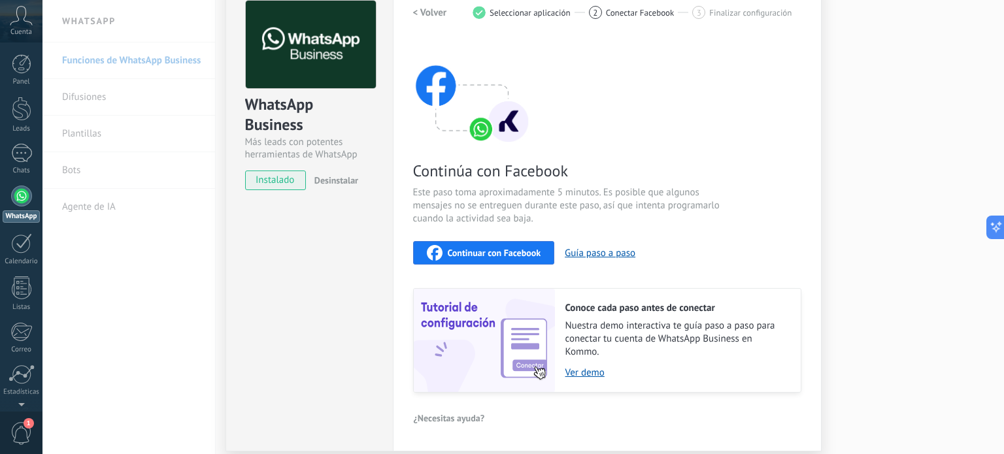
scroll to position [110, 0]
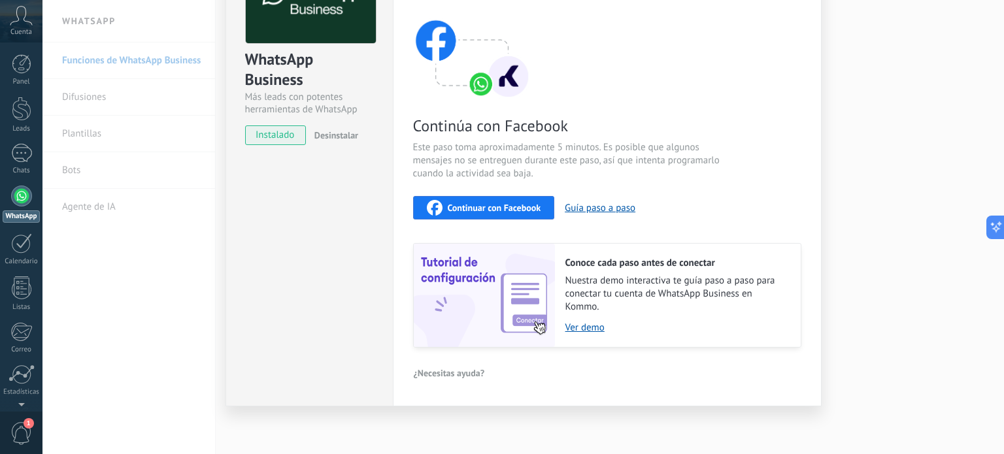
click at [483, 208] on span "Continuar con Facebook" at bounding box center [494, 207] width 93 height 9
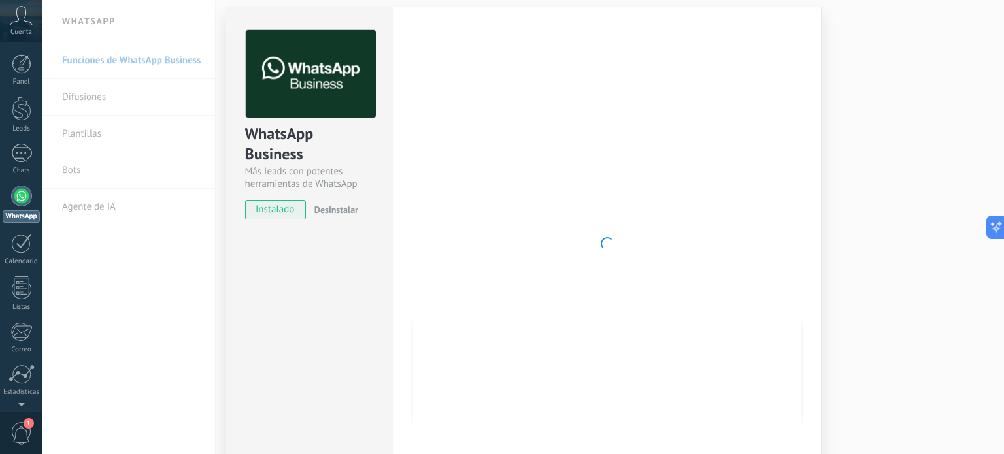
scroll to position [0, 0]
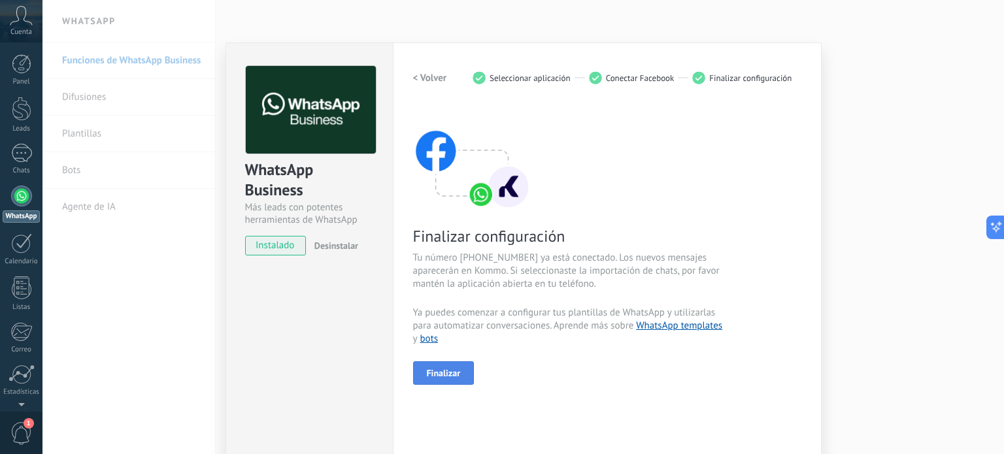
click at [450, 369] on span "Finalizar" at bounding box center [444, 373] width 34 height 9
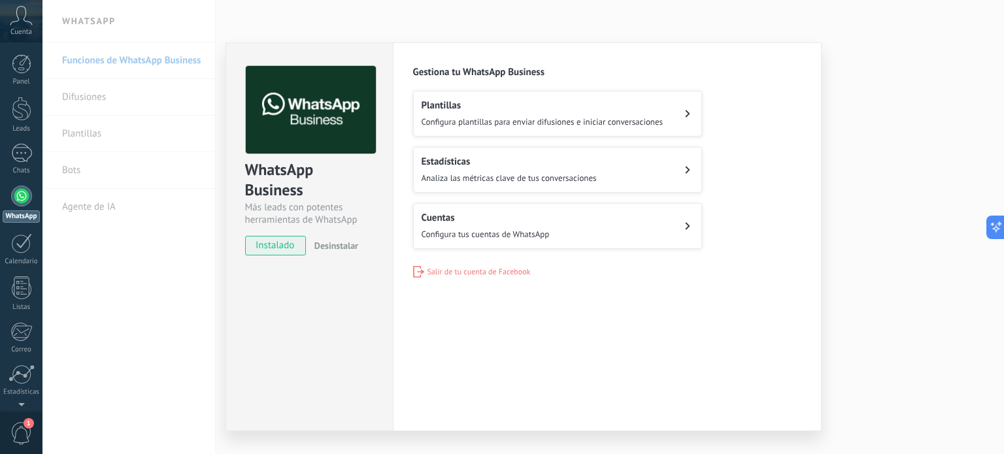
click at [606, 116] on span "Configura plantillas para enviar difusiones e iniciar conversaciones" at bounding box center [542, 121] width 242 height 11
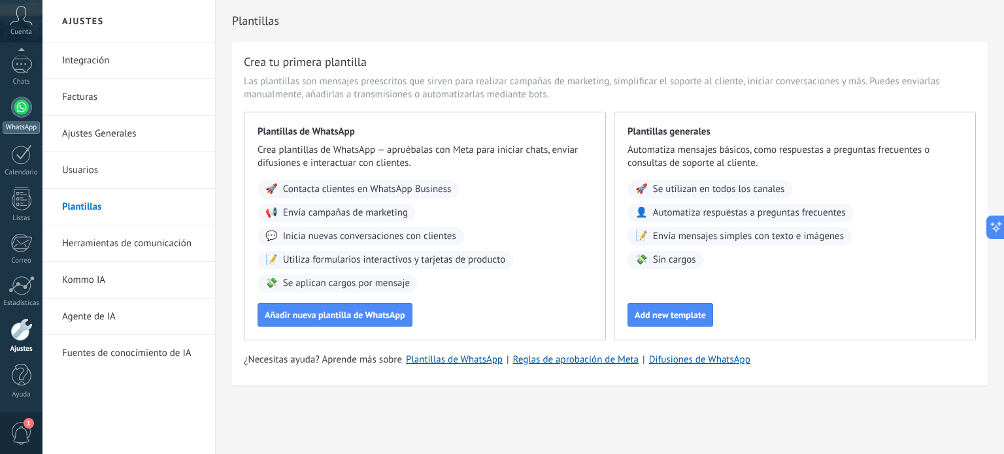
click at [24, 101] on div at bounding box center [21, 107] width 21 height 21
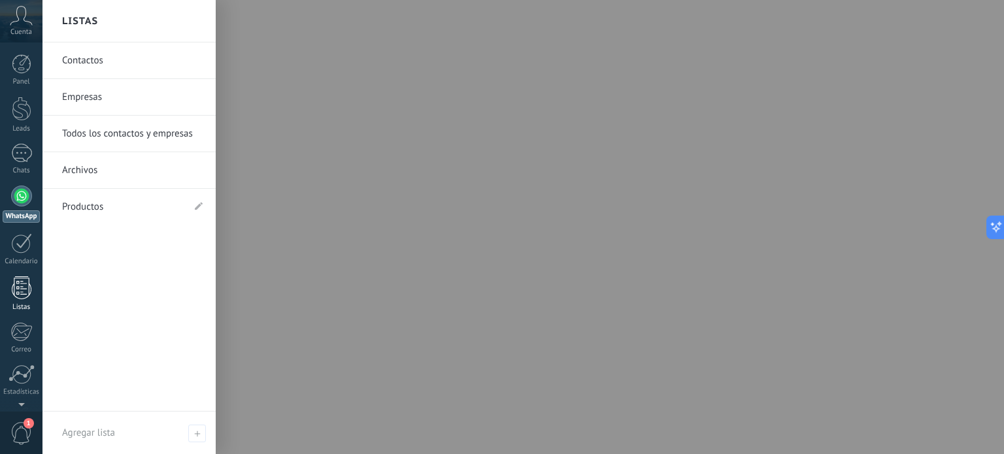
click at [18, 289] on div at bounding box center [22, 287] width 20 height 23
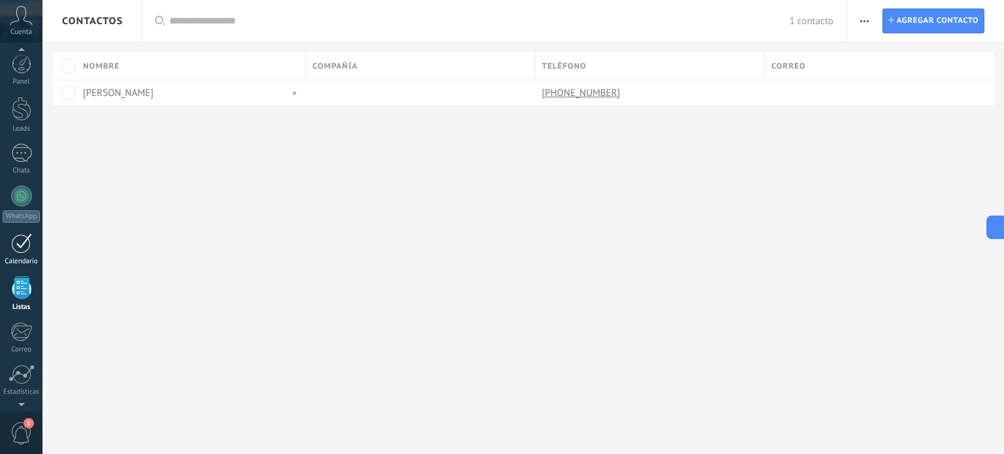
scroll to position [80, 0]
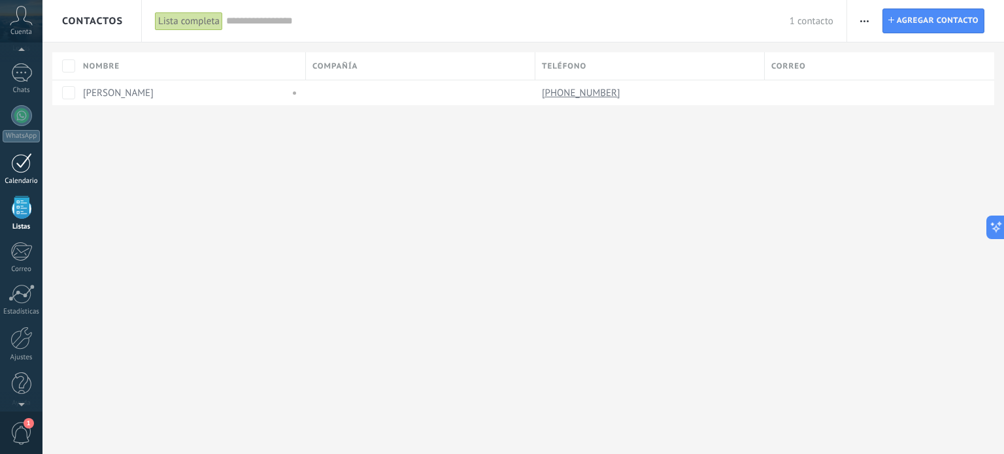
click at [18, 164] on div at bounding box center [21, 163] width 21 height 20
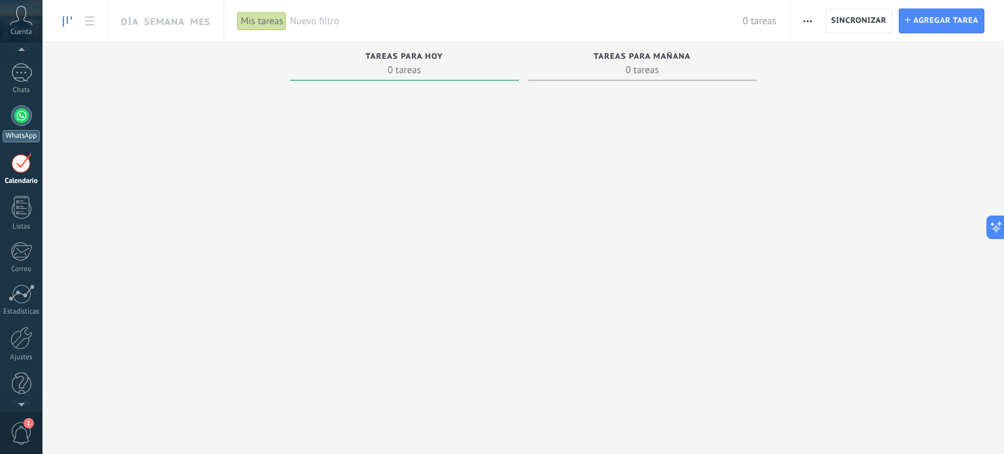
click at [18, 122] on div at bounding box center [21, 115] width 21 height 21
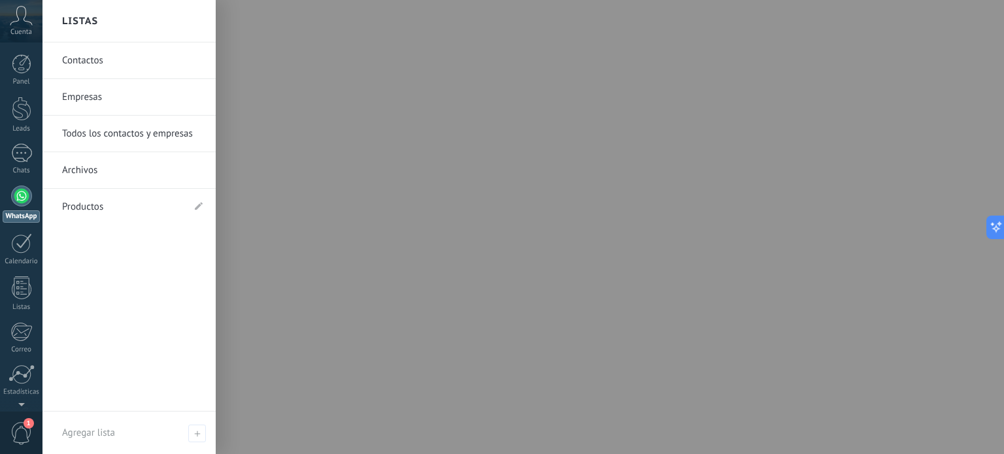
click at [93, 58] on link "Contactos" at bounding box center [132, 60] width 140 height 37
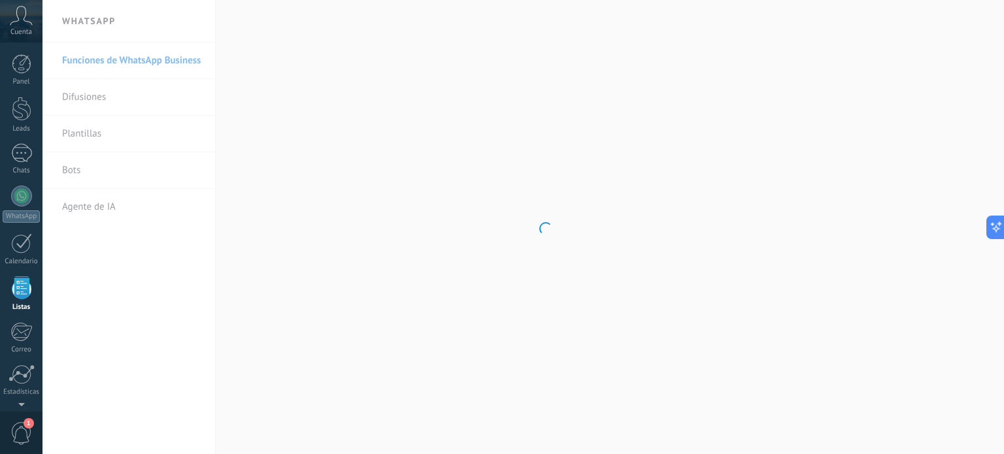
scroll to position [80, 0]
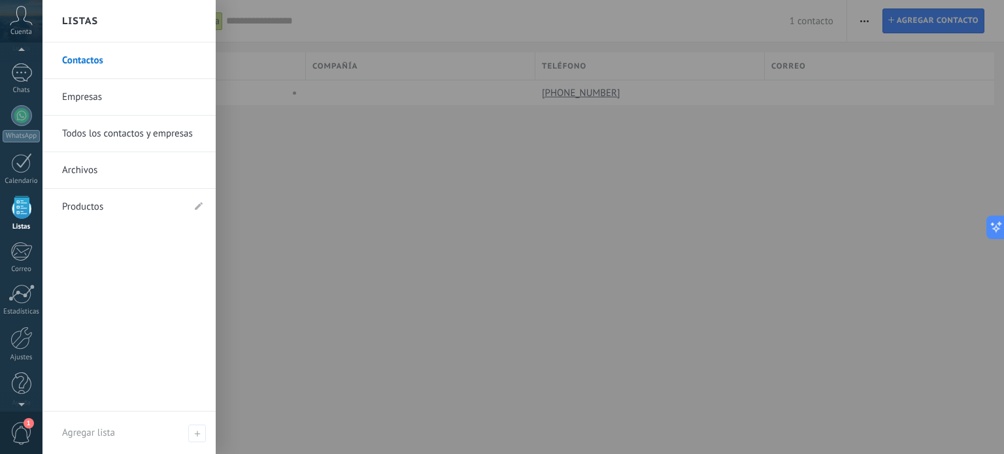
click at [14, 208] on div at bounding box center [22, 207] width 20 height 23
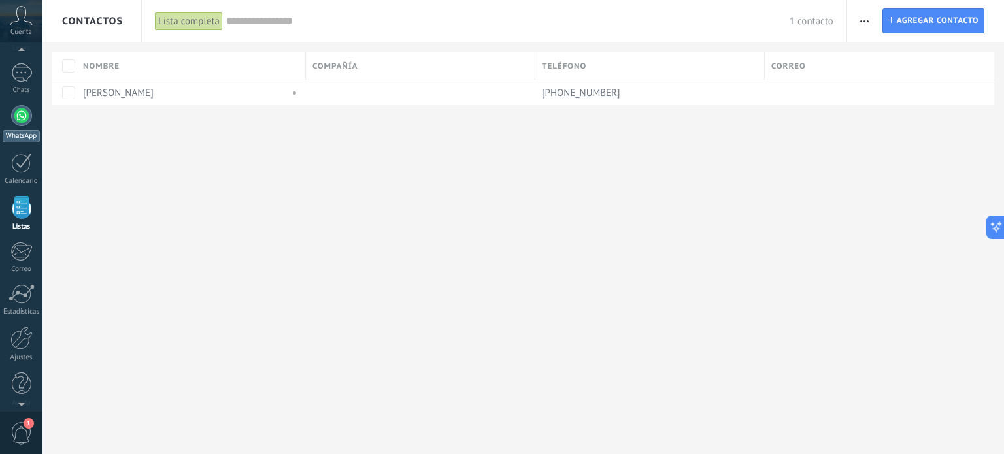
click at [22, 109] on div at bounding box center [21, 115] width 21 height 21
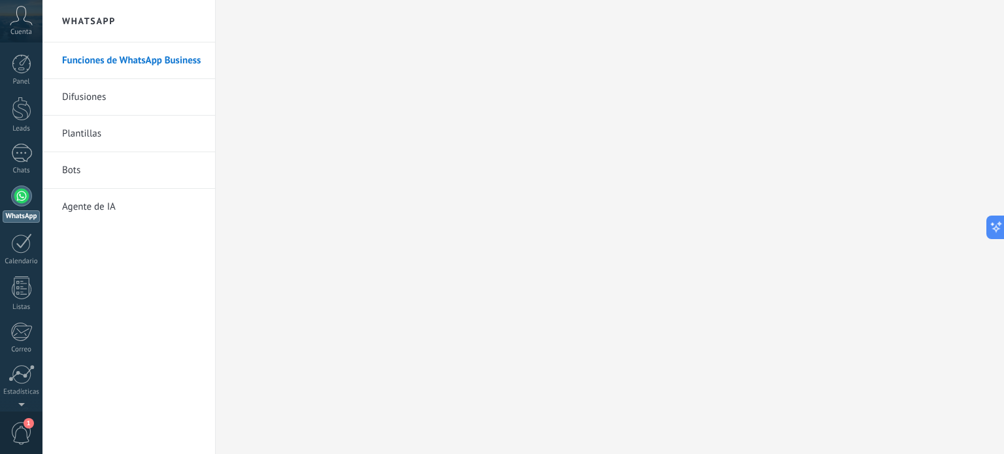
click at [89, 101] on link "Difusiones" at bounding box center [132, 97] width 140 height 37
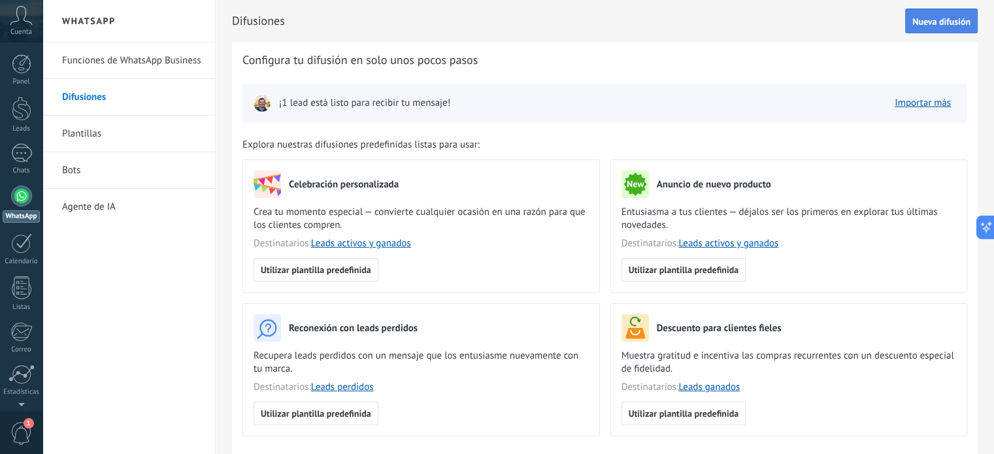
click at [934, 25] on span "Nueva difusión" at bounding box center [941, 21] width 58 height 9
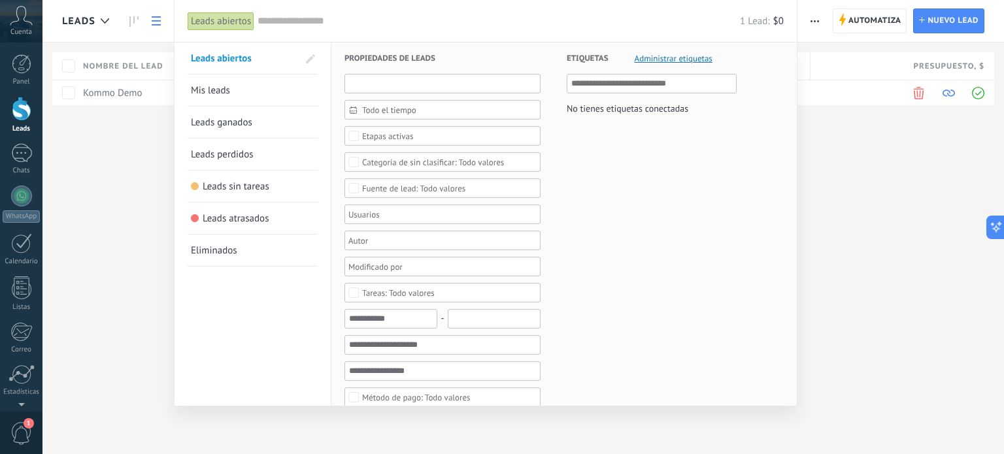
click at [392, 84] on input "text" at bounding box center [442, 84] width 196 height 20
type input "*"
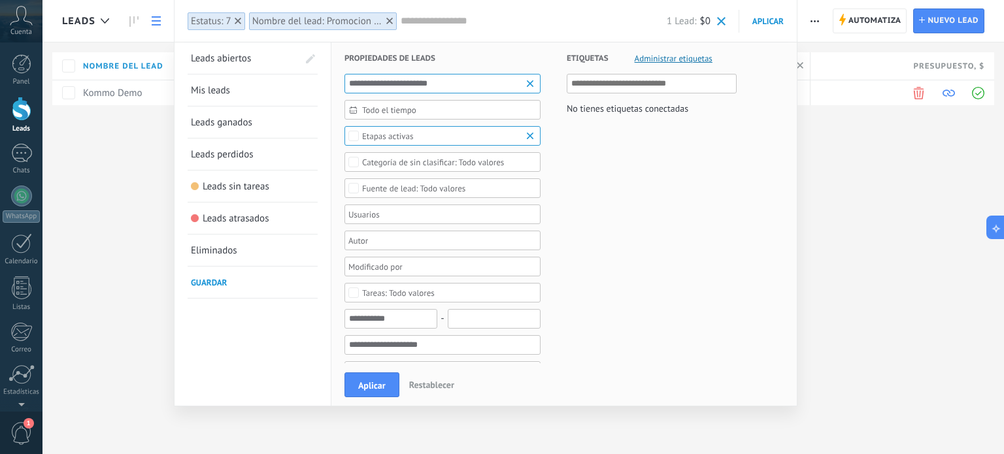
type input "**********"
click at [426, 105] on span "Todo el tiempo" at bounding box center [447, 110] width 171 height 10
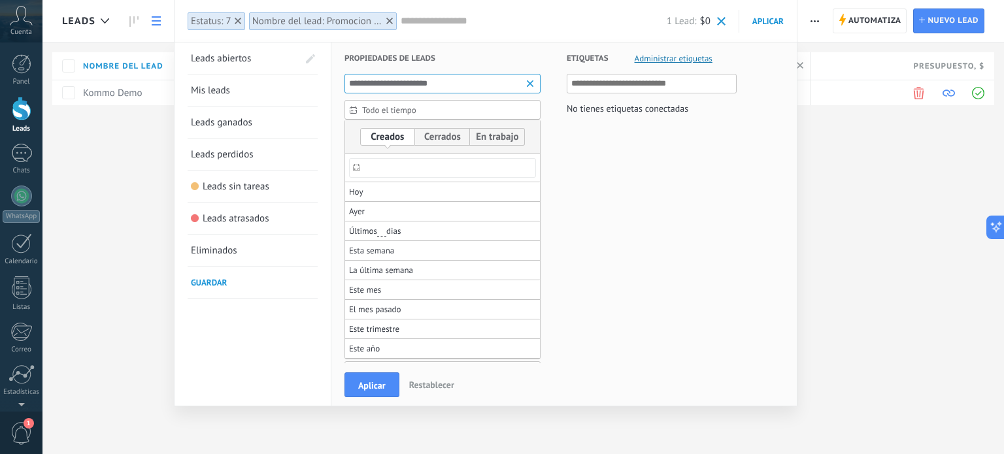
click at [426, 105] on span "Todo el tiempo" at bounding box center [447, 110] width 171 height 10
drag, startPoint x: 598, startPoint y: 137, endPoint x: 584, endPoint y: 130, distance: 16.1
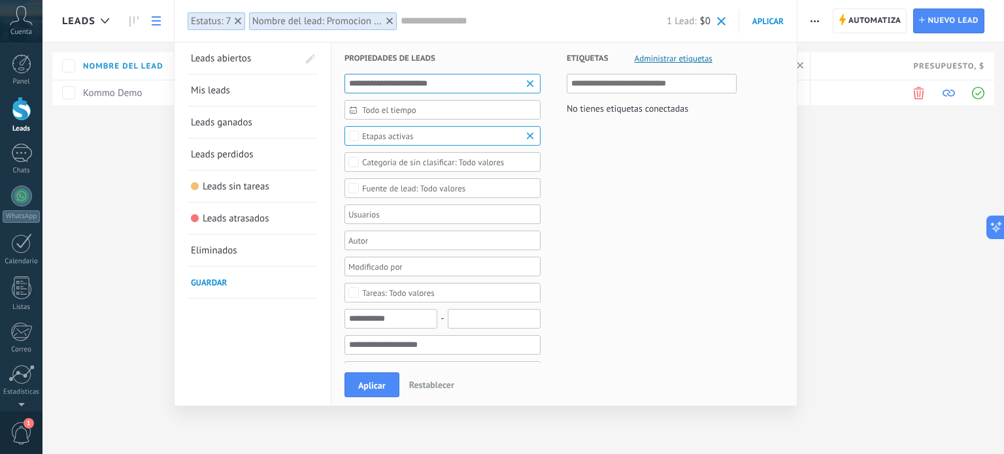
click at [476, 138] on span "Etapas activas" at bounding box center [442, 136] width 161 height 10
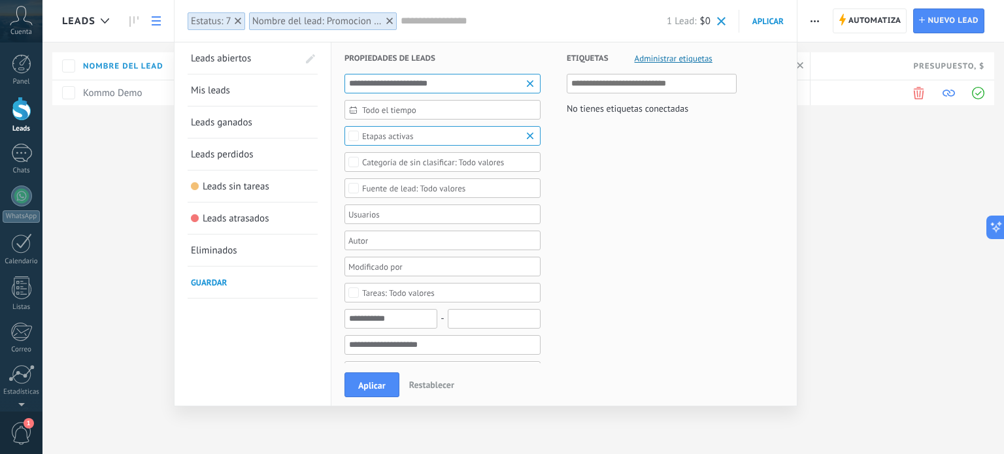
click at [493, 136] on span "Etapas activas" at bounding box center [442, 136] width 161 height 10
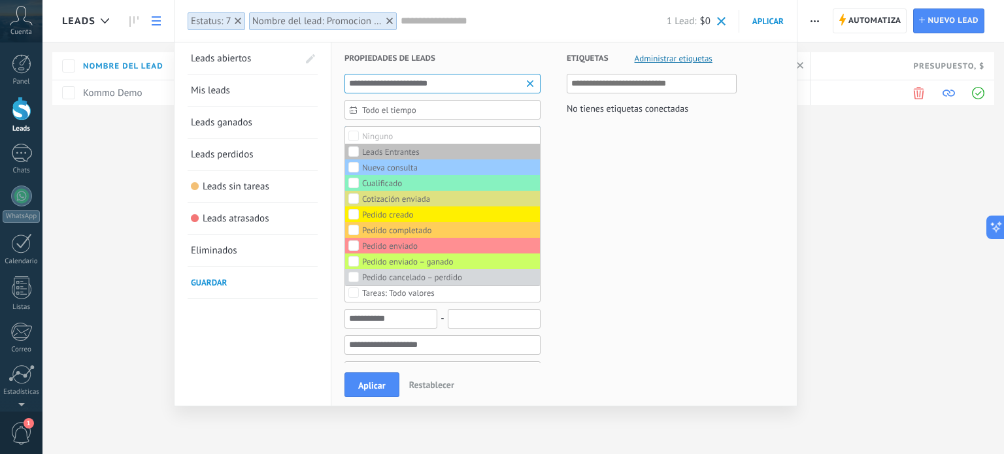
click at [493, 136] on label "Ninguno" at bounding box center [442, 136] width 195 height 16
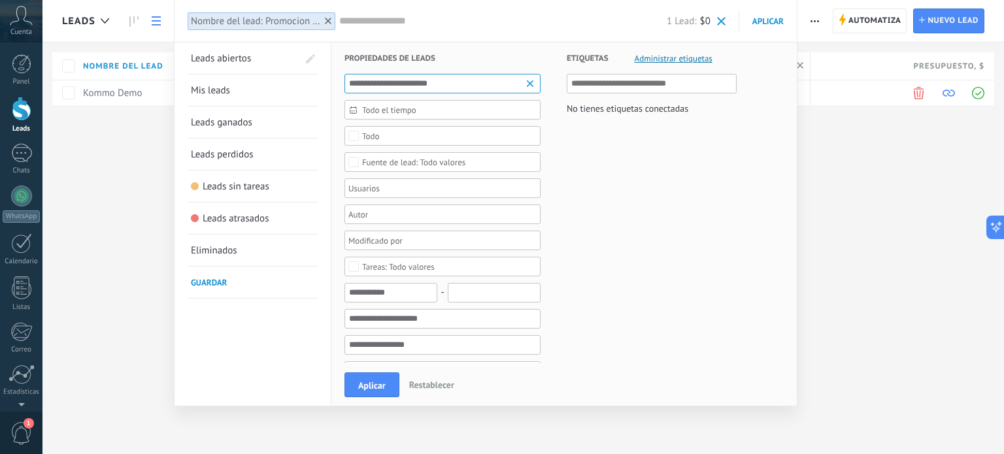
click at [399, 164] on div "Todo valores" at bounding box center [413, 162] width 103 height 10
click at [399, 164] on div "Seleccionar todo" at bounding box center [392, 162] width 60 height 9
click at [499, 161] on label "Ninguno" at bounding box center [442, 162] width 195 height 16
drag, startPoint x: 611, startPoint y: 172, endPoint x: 588, endPoint y: 173, distance: 22.9
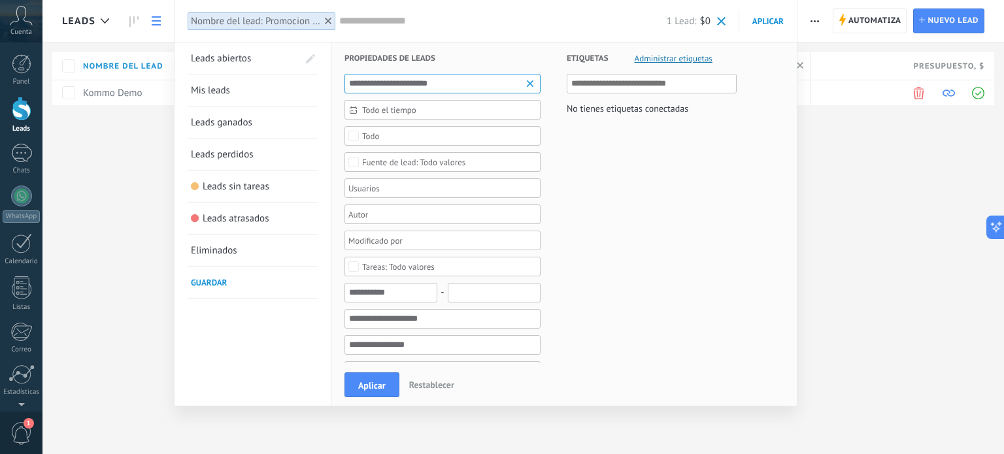
click at [444, 159] on div "Todo valores" at bounding box center [413, 162] width 103 height 10
click at [461, 192] on div at bounding box center [437, 188] width 183 height 16
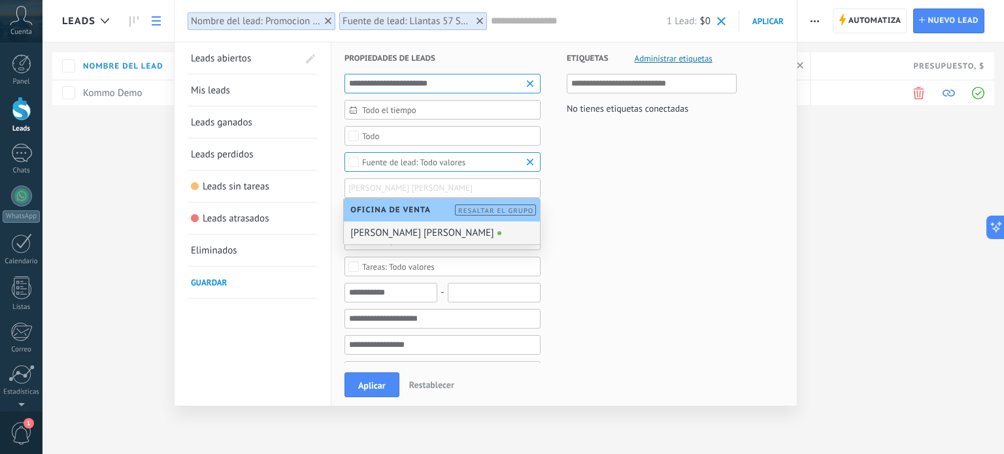
click at [444, 235] on div "[PERSON_NAME]" at bounding box center [442, 233] width 196 height 23
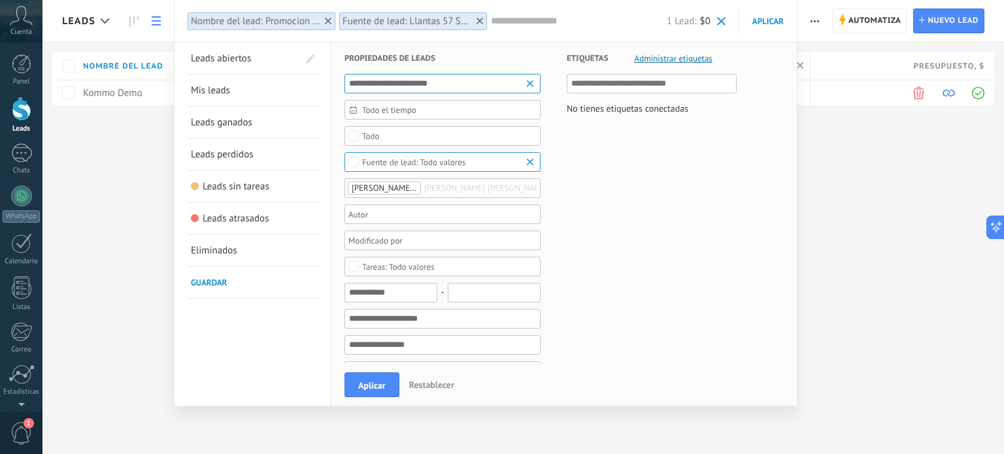
click at [454, 215] on div at bounding box center [437, 214] width 183 height 16
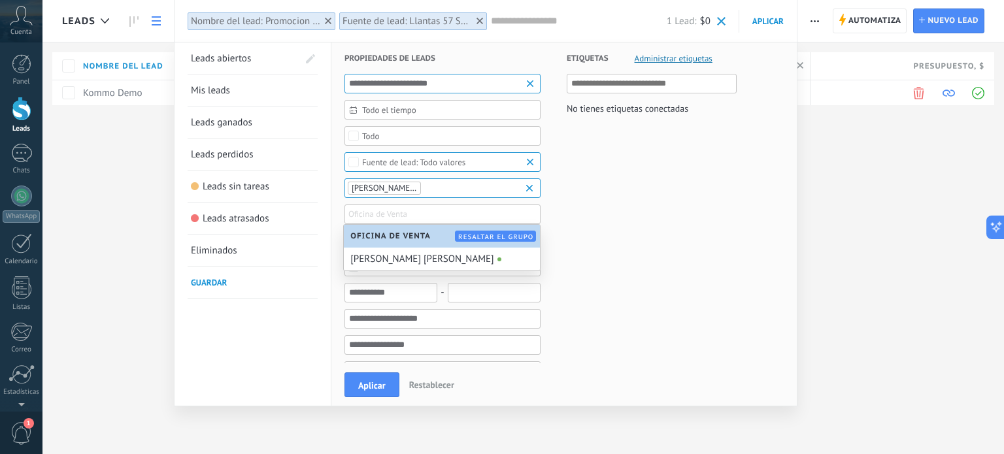
click at [435, 248] on div "[PERSON_NAME]" at bounding box center [442, 259] width 196 height 23
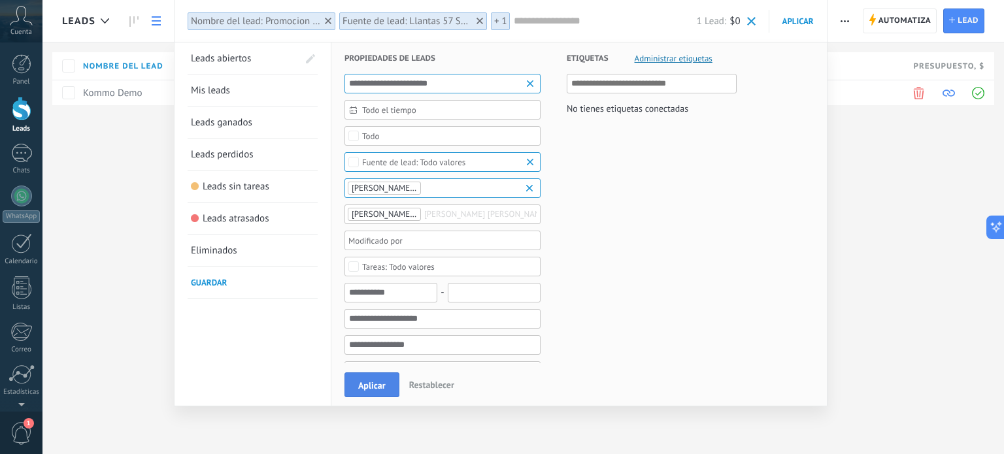
click at [359, 390] on span "Aplicar" at bounding box center [371, 385] width 27 height 9
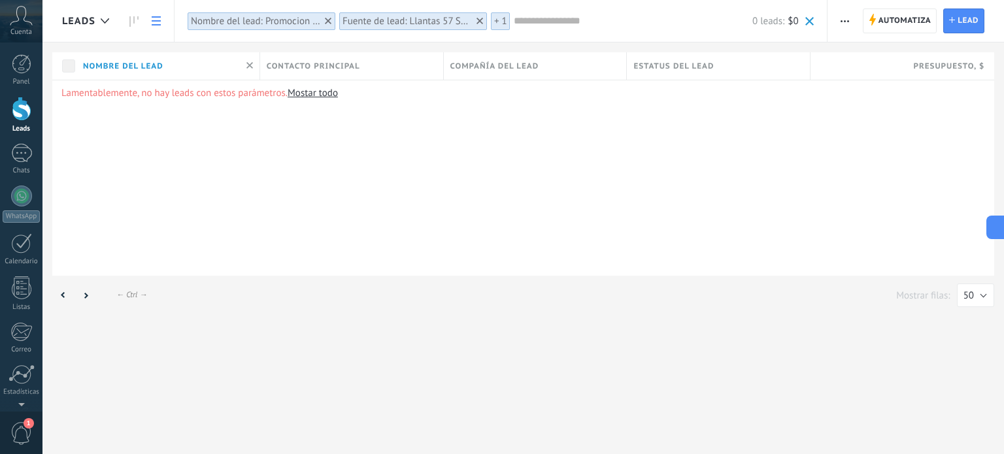
click at [322, 67] on span "Contacto principal" at bounding box center [313, 66] width 93 height 12
click at [192, 70] on div "Nombre del lead" at bounding box center [167, 65] width 183 height 27
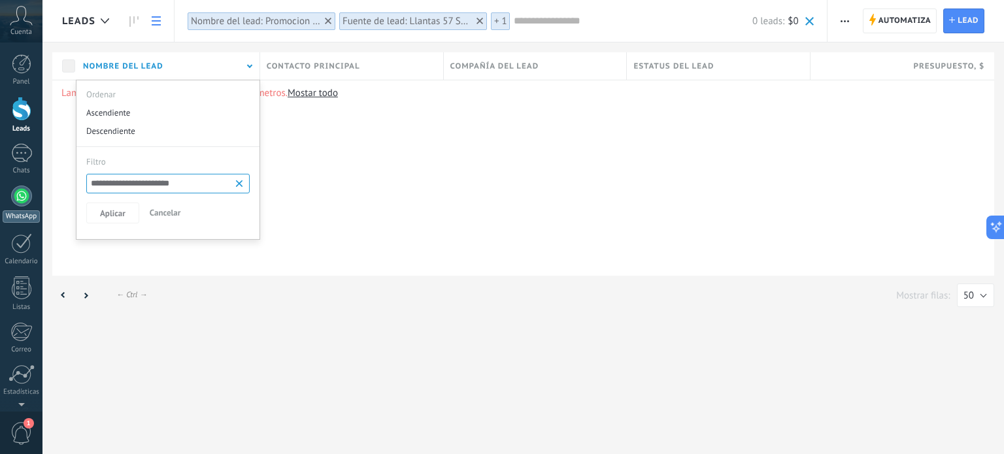
click at [16, 203] on div at bounding box center [21, 196] width 21 height 21
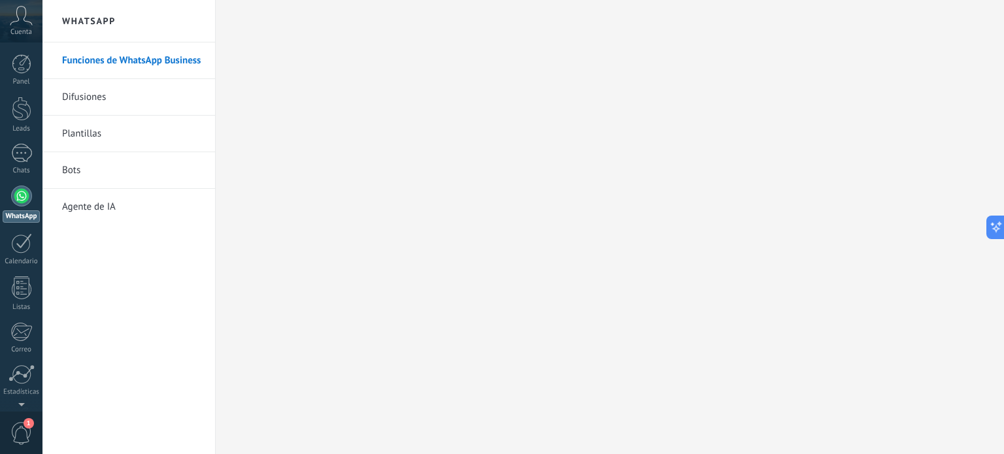
click at [86, 96] on link "Difusiones" at bounding box center [132, 97] width 140 height 37
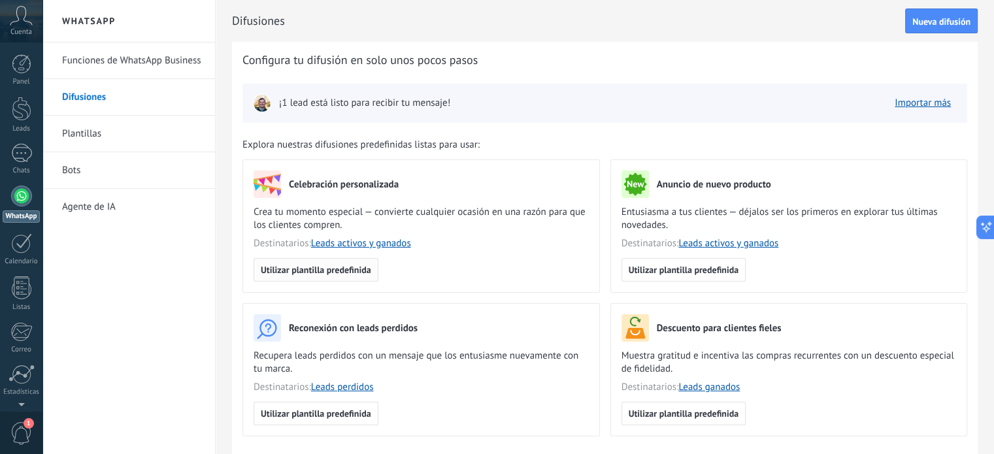
click at [327, 271] on span "Utilizar plantilla predefinida" at bounding box center [316, 269] width 110 height 9
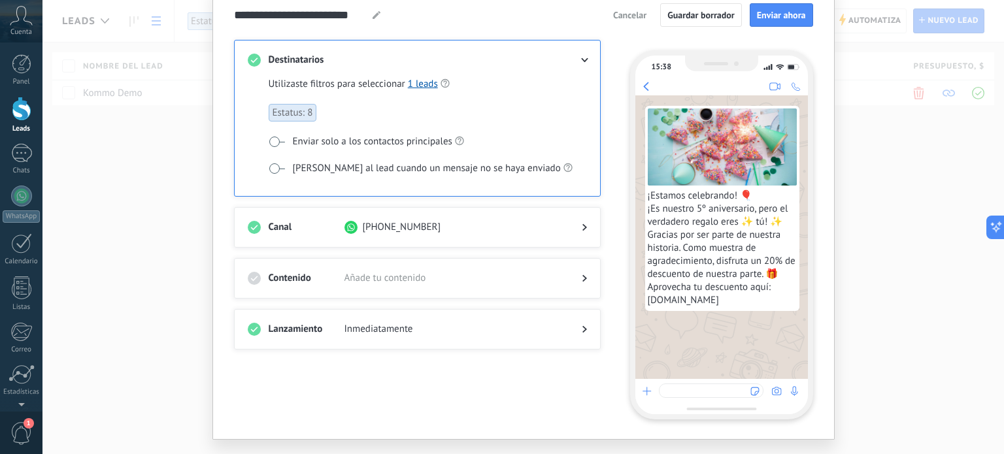
scroll to position [65, 0]
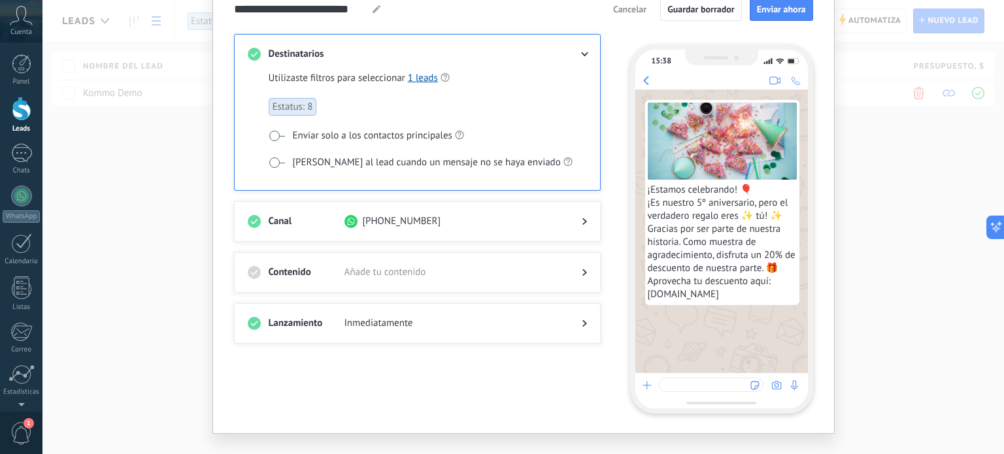
click at [323, 266] on h3 "Contenido" at bounding box center [307, 272] width 76 height 13
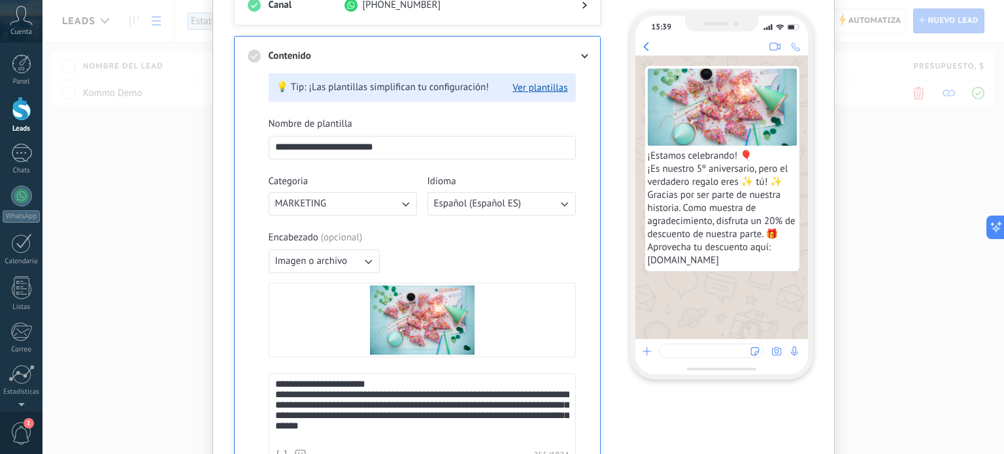
scroll to position [196, 0]
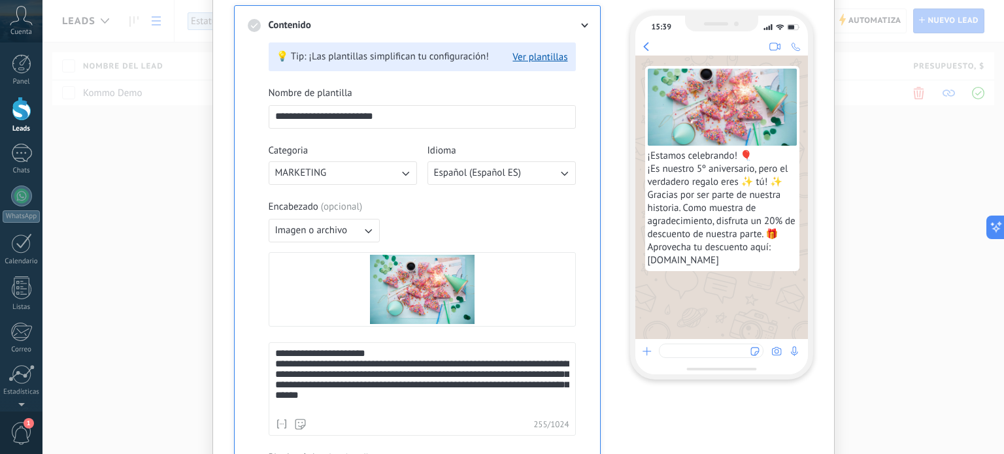
drag, startPoint x: 390, startPoint y: 112, endPoint x: 210, endPoint y: 130, distance: 181.3
click at [212, 130] on div "**********" at bounding box center [523, 298] width 622 height 904
type input "******"
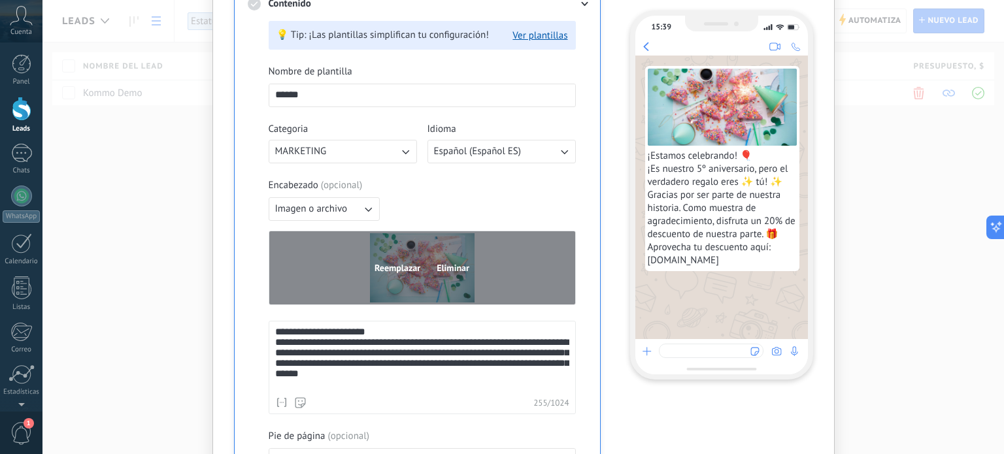
scroll to position [261, 0]
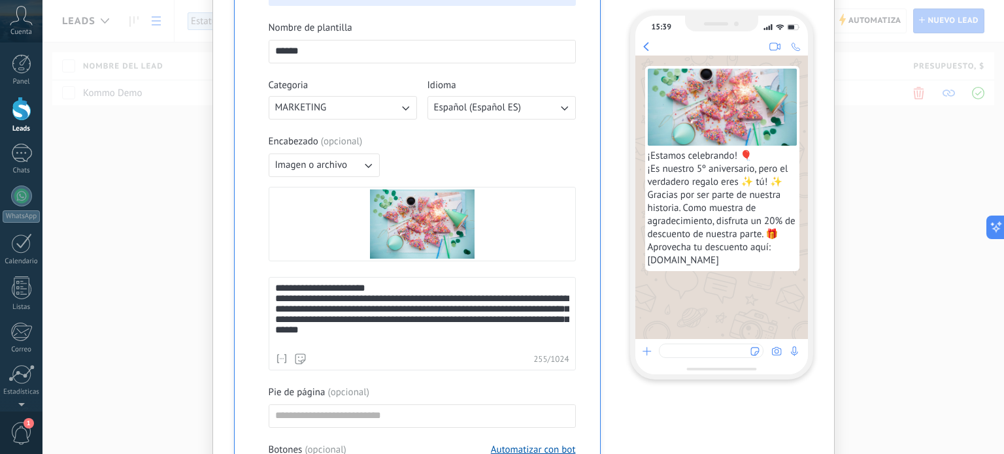
click at [323, 308] on div "**********" at bounding box center [422, 315] width 294 height 64
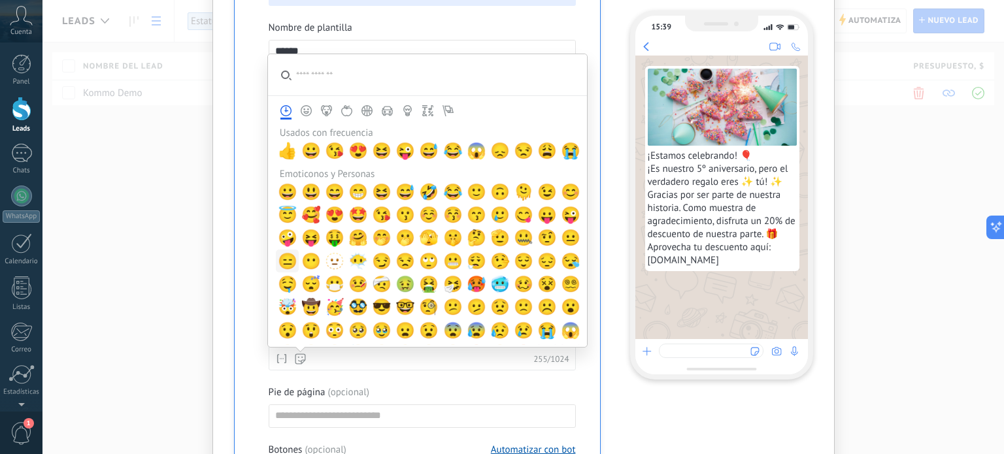
drag, startPoint x: 494, startPoint y: 342, endPoint x: 367, endPoint y: 357, distance: 128.4
click at [369, 289] on div "**********" at bounding box center [422, 323] width 307 height 93
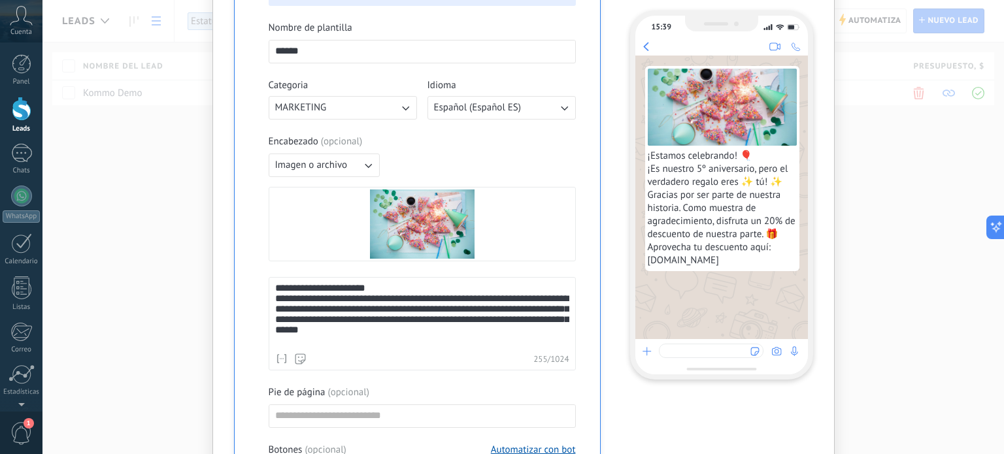
click at [456, 380] on div "**********" at bounding box center [422, 302] width 307 height 561
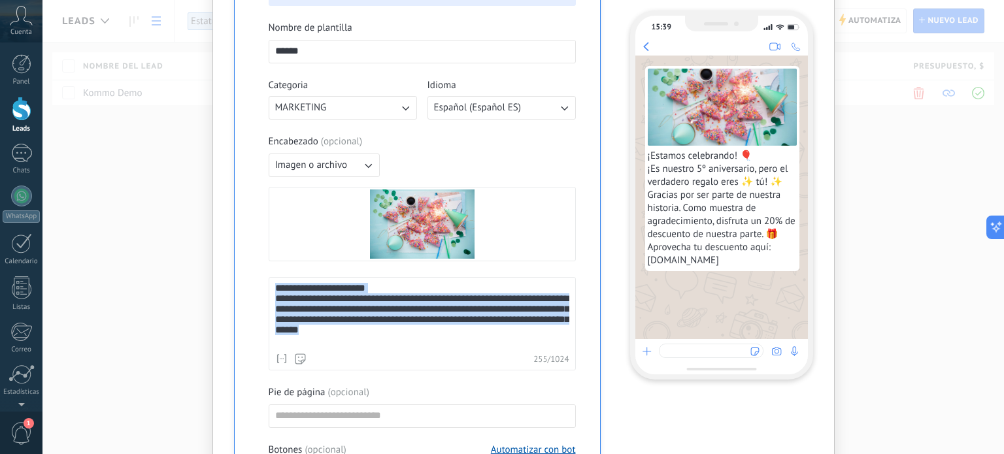
drag, startPoint x: 465, startPoint y: 337, endPoint x: 271, endPoint y: 284, distance: 201.8
click at [269, 293] on div "**********" at bounding box center [422, 323] width 307 height 93
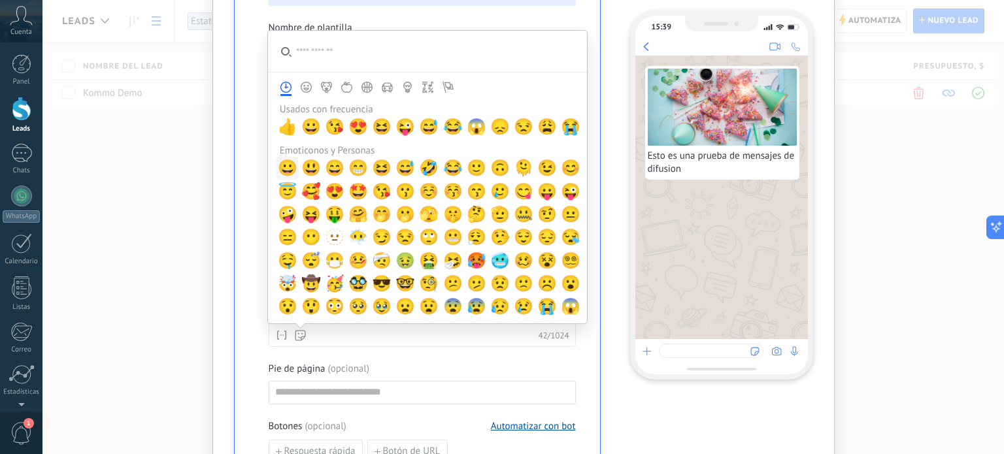
click at [289, 164] on span "😀" at bounding box center [288, 168] width 20 height 18
click at [204, 222] on div "**********" at bounding box center [522, 227] width 961 height 454
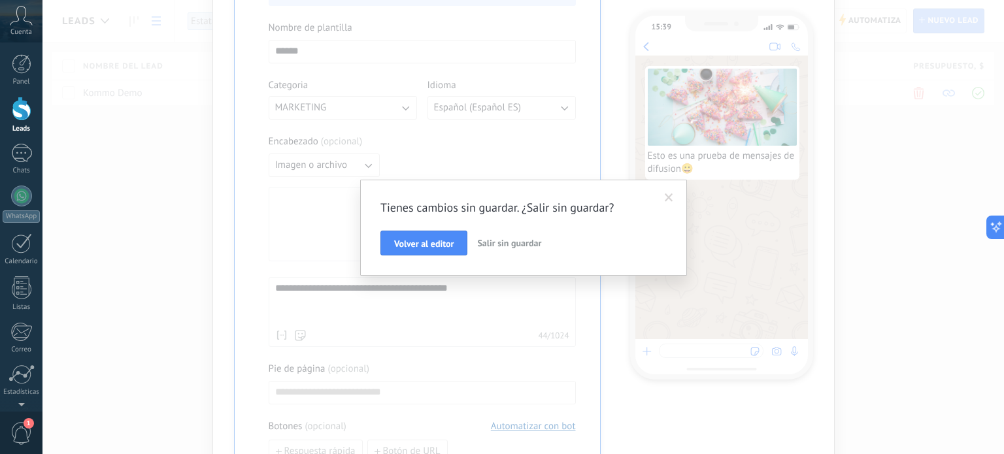
click at [430, 244] on span "Volver al editor" at bounding box center [423, 243] width 59 height 9
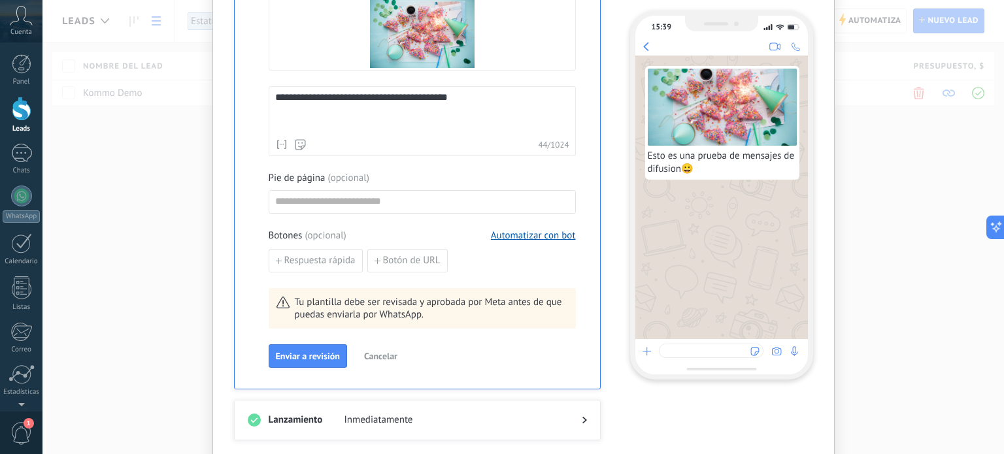
scroll to position [457, 0]
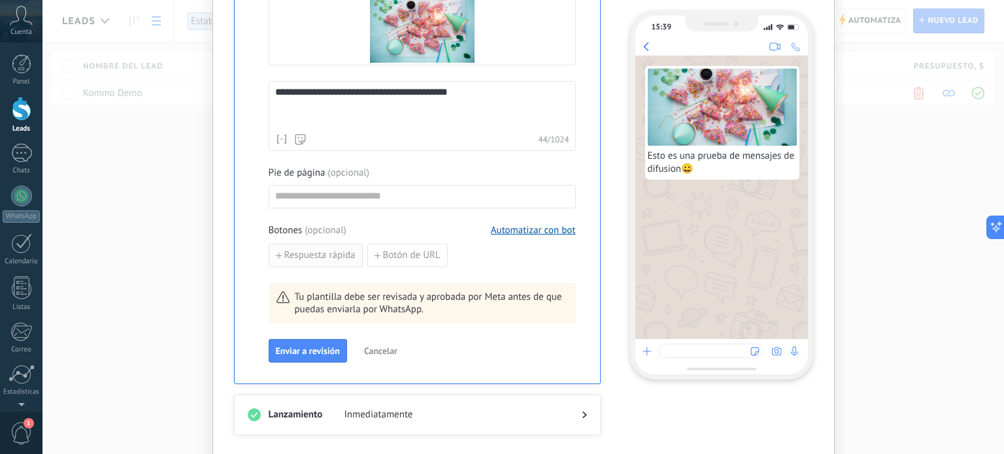
click at [339, 256] on span "Respuesta rápida" at bounding box center [319, 255] width 71 height 9
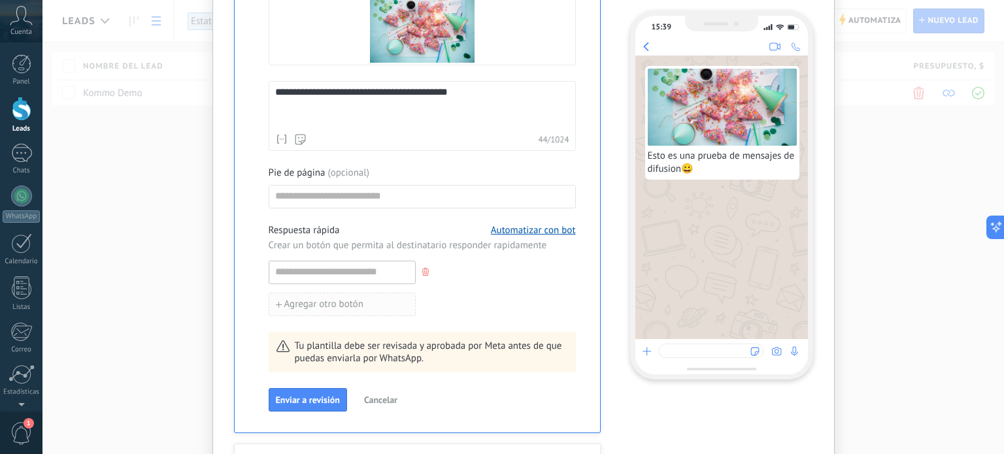
click at [322, 300] on span "Agregar otro botón" at bounding box center [323, 304] width 79 height 9
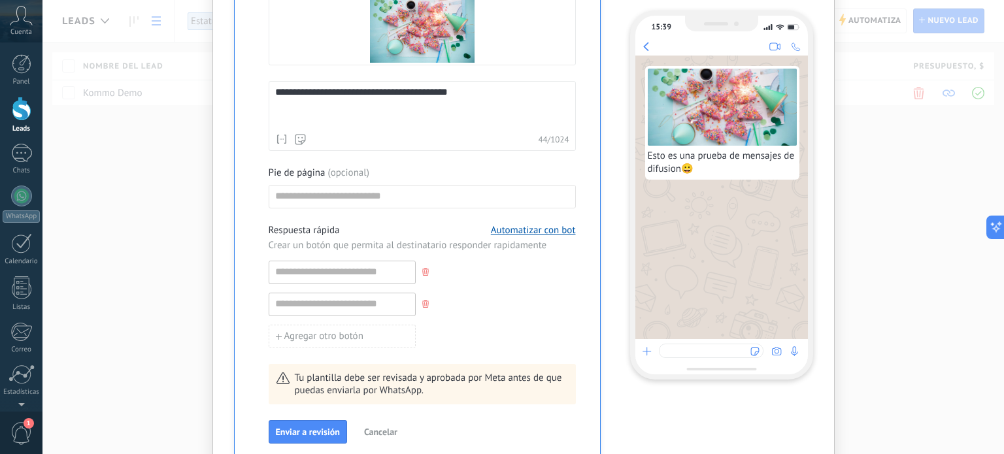
click at [422, 300] on icon at bounding box center [425, 304] width 7 height 8
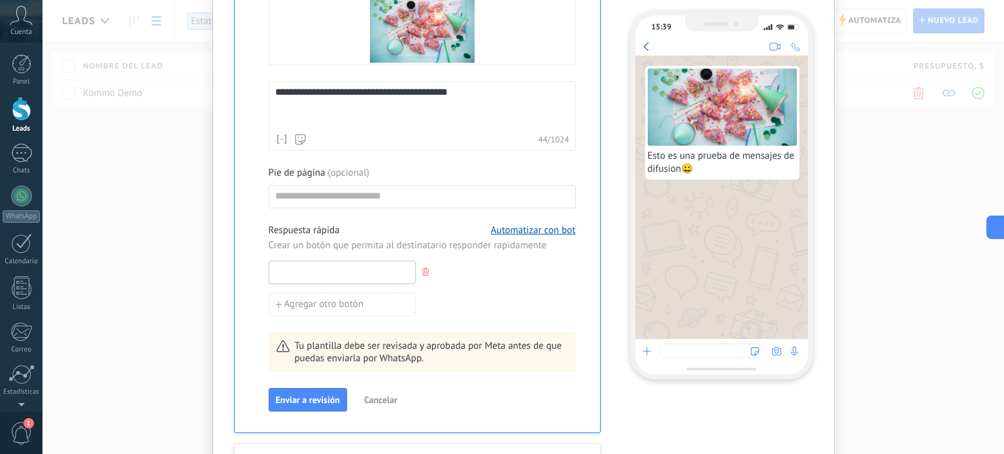
click at [361, 271] on input at bounding box center [342, 271] width 146 height 21
type input "*"
type input "***"
click at [422, 270] on icon at bounding box center [425, 272] width 7 height 8
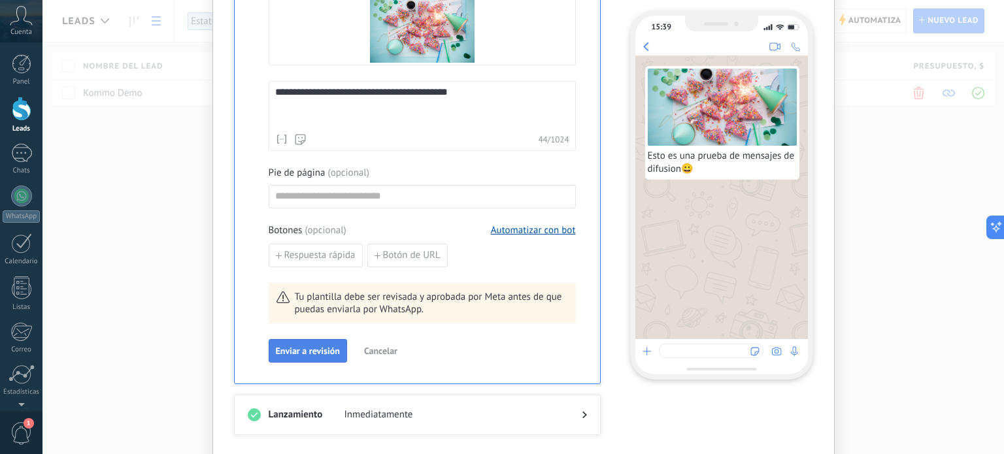
click at [301, 350] on span "Enviar a revisión" at bounding box center [308, 350] width 64 height 9
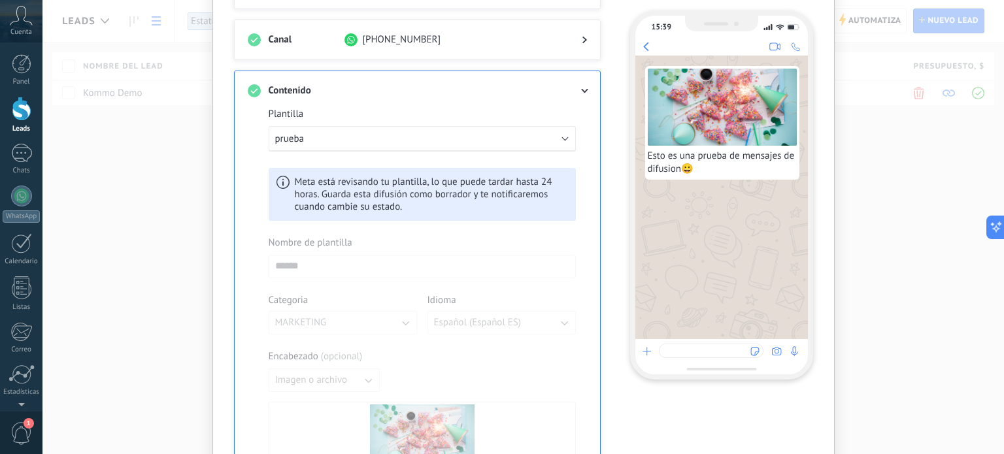
scroll to position [65, 0]
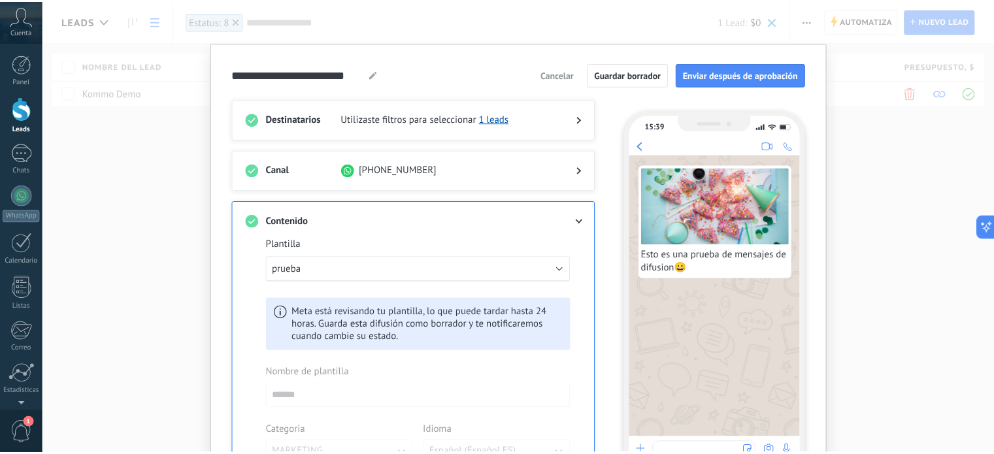
scroll to position [0, 0]
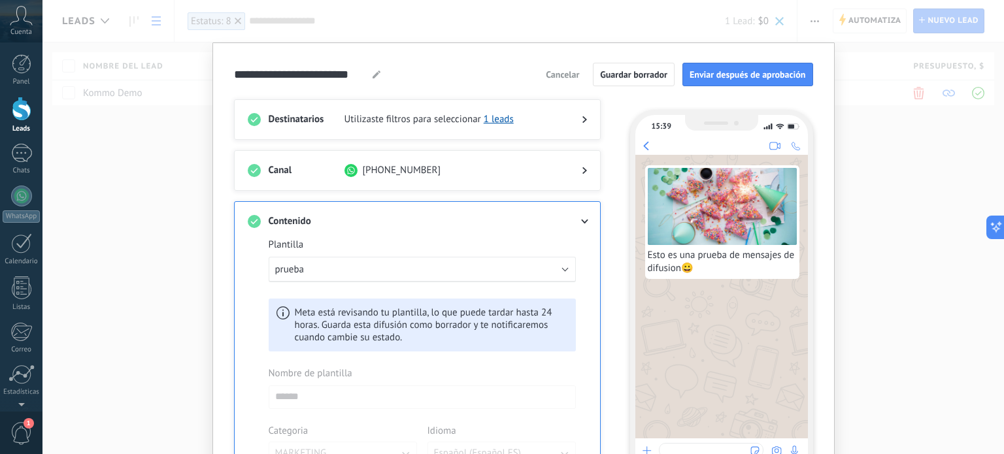
click at [582, 119] on icon at bounding box center [584, 120] width 5 height 8
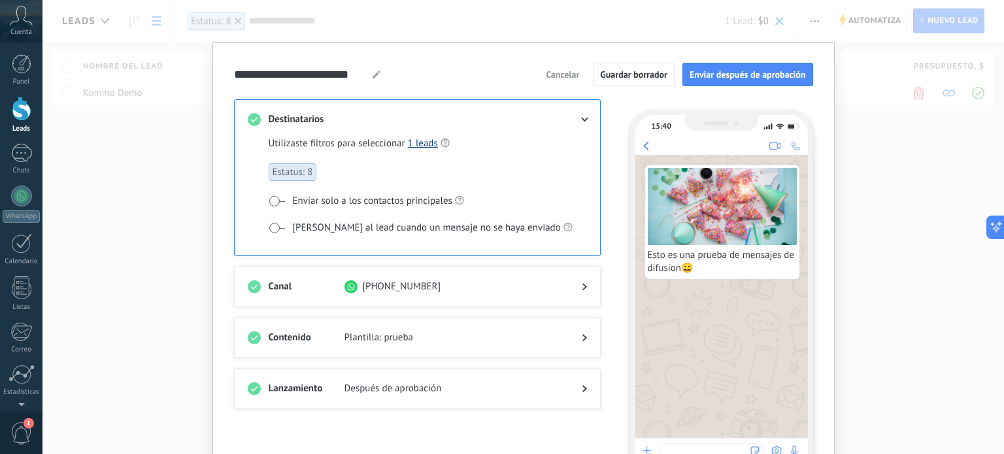
click at [426, 139] on link "1 leads" at bounding box center [423, 143] width 30 height 12
click at [566, 73] on span "Cancelar" at bounding box center [562, 74] width 33 height 9
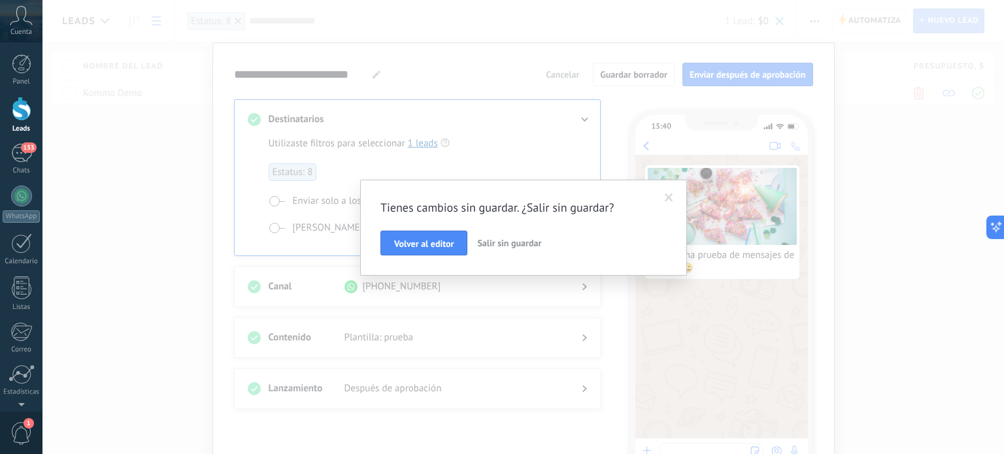
click at [494, 246] on span "Salir sin guardar" at bounding box center [509, 243] width 64 height 12
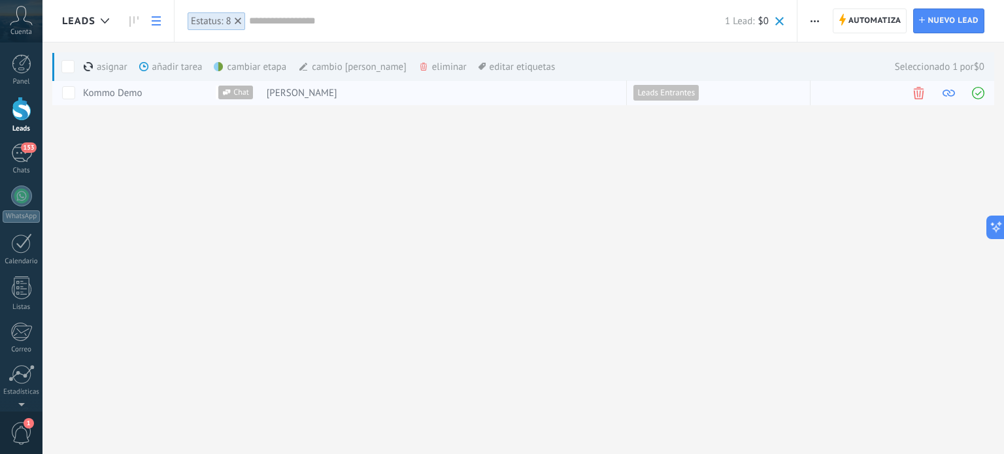
click at [921, 94] on span at bounding box center [918, 93] width 12 height 12
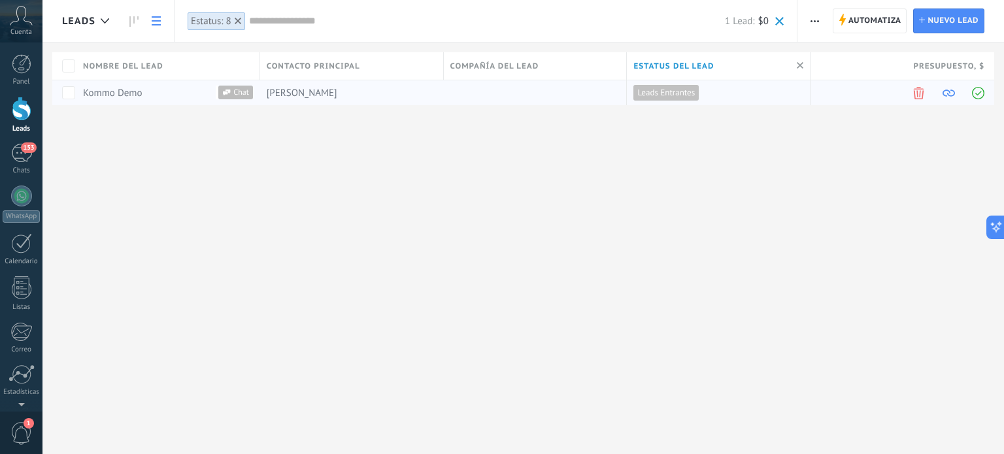
click at [915, 93] on span at bounding box center [918, 93] width 12 height 12
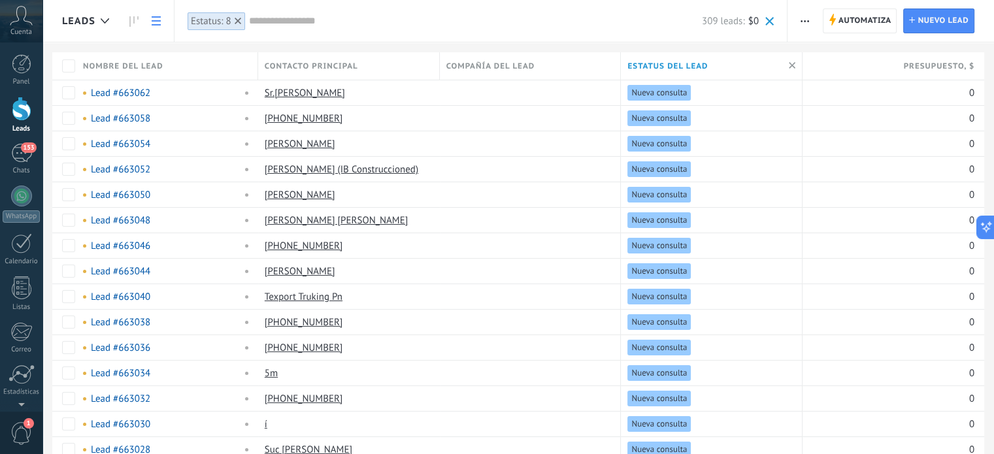
click at [20, 110] on div at bounding box center [22, 109] width 20 height 24
click at [403, 95] on div "Sr.Ibarra Pn" at bounding box center [345, 92] width 175 height 25
click at [167, 89] on div "Lead #663062" at bounding box center [159, 93] width 152 height 12
click at [139, 93] on link "Lead #663062" at bounding box center [120, 93] width 59 height 12
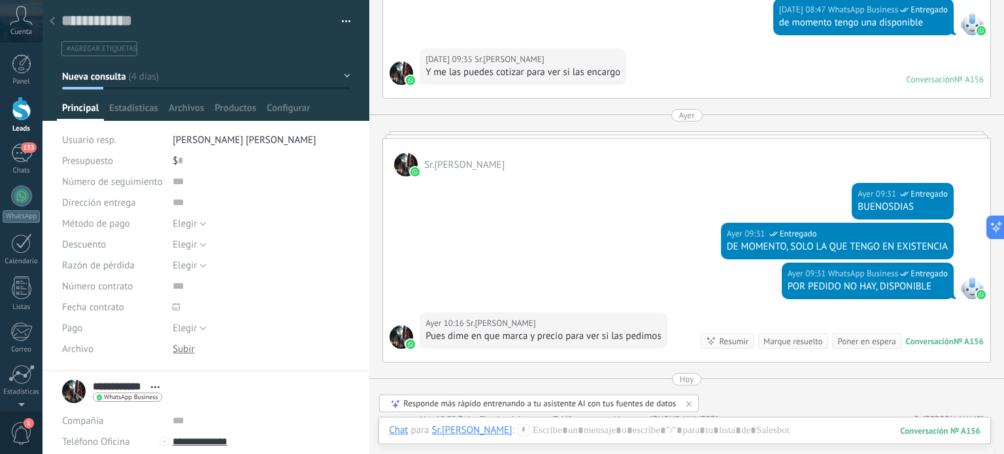
click at [161, 174] on div "Número de seguimiento" at bounding box center [206, 181] width 288 height 21
click at [183, 185] on input "text" at bounding box center [262, 181] width 178 height 21
click at [197, 207] on input "text" at bounding box center [262, 202] width 178 height 21
click at [196, 258] on button "Elegir" at bounding box center [190, 265] width 34 height 21
click at [256, 174] on input "text" at bounding box center [262, 181] width 178 height 21
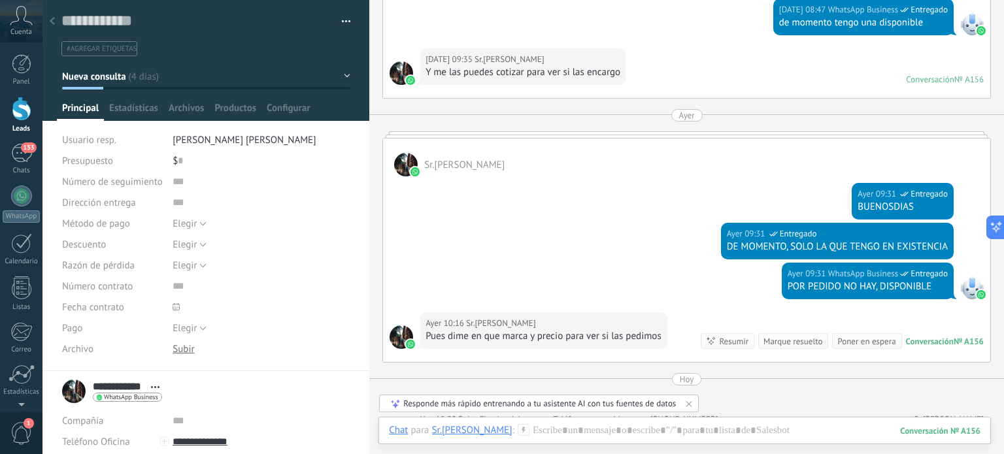
click at [242, 142] on span "[PERSON_NAME]" at bounding box center [244, 140] width 143 height 12
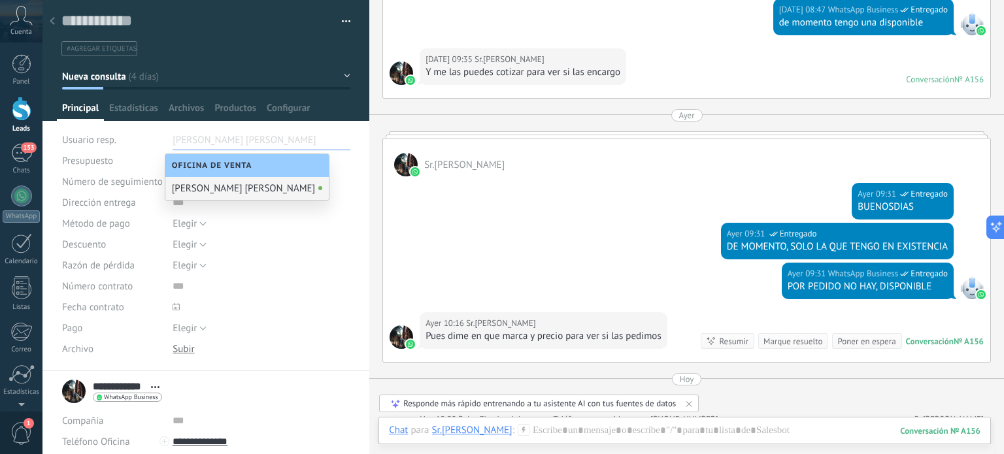
click at [242, 169] on span "Oficina de Venta" at bounding box center [215, 166] width 87 height 10
click at [277, 225] on div "Elegir Factura Pago con tarjeta Efectivo Elegir" at bounding box center [262, 223] width 178 height 21
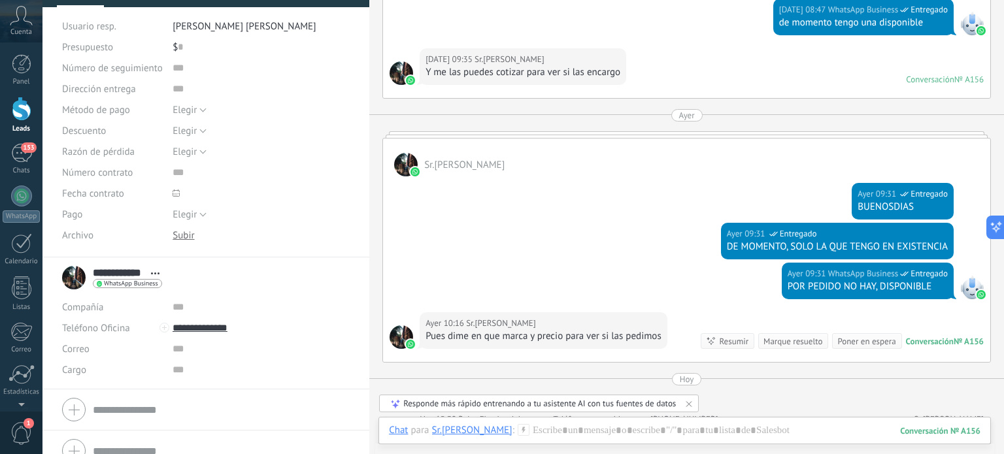
scroll to position [131, 0]
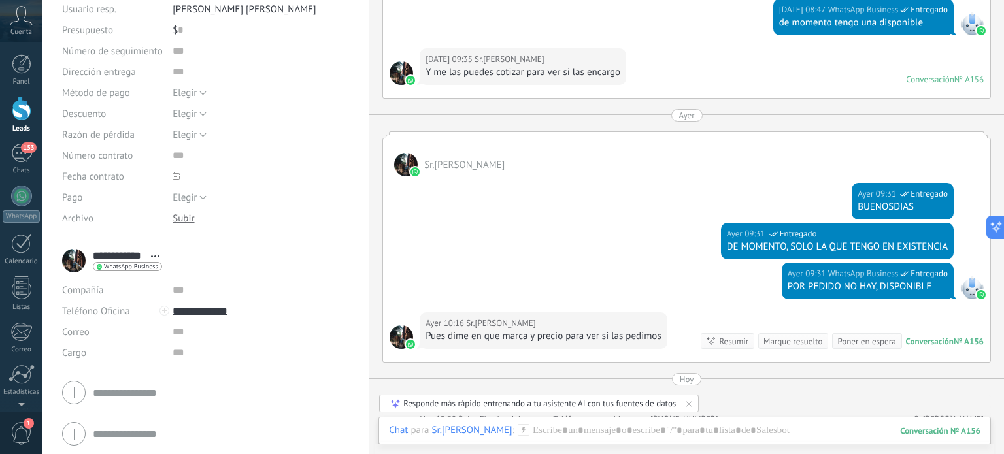
click at [140, 396] on form "Compañía Teléfono Oficina Ofic. directo Celular Fax Casa Otro Teléfono Oficina …" at bounding box center [206, 392] width 288 height 33
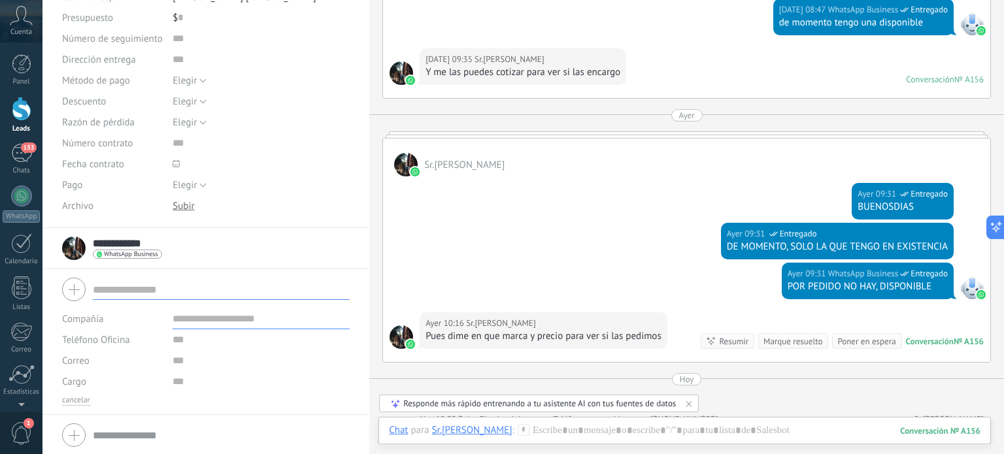
scroll to position [144, 0]
click at [144, 427] on input "text" at bounding box center [221, 434] width 257 height 21
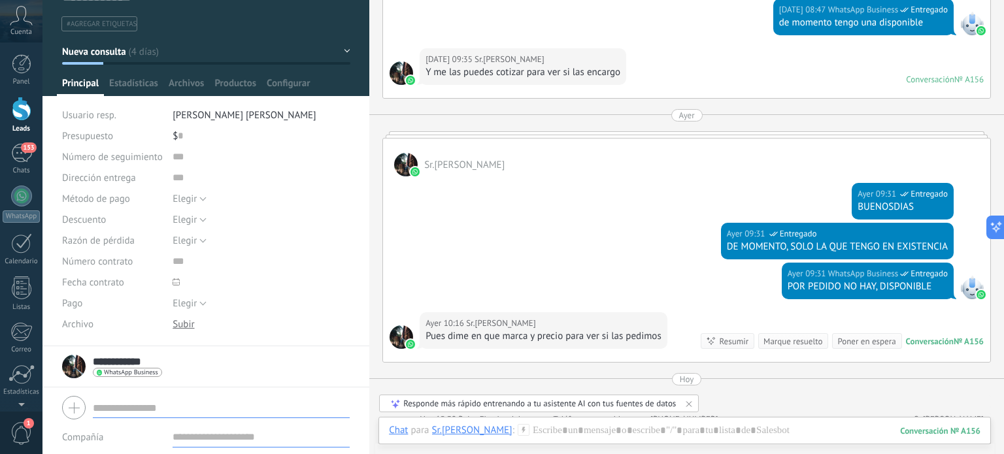
scroll to position [0, 0]
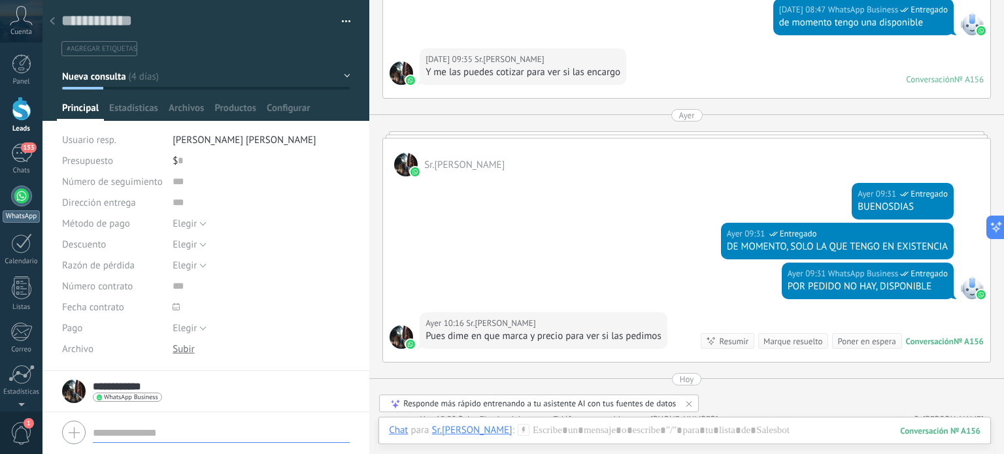
click at [24, 195] on div at bounding box center [21, 196] width 21 height 21
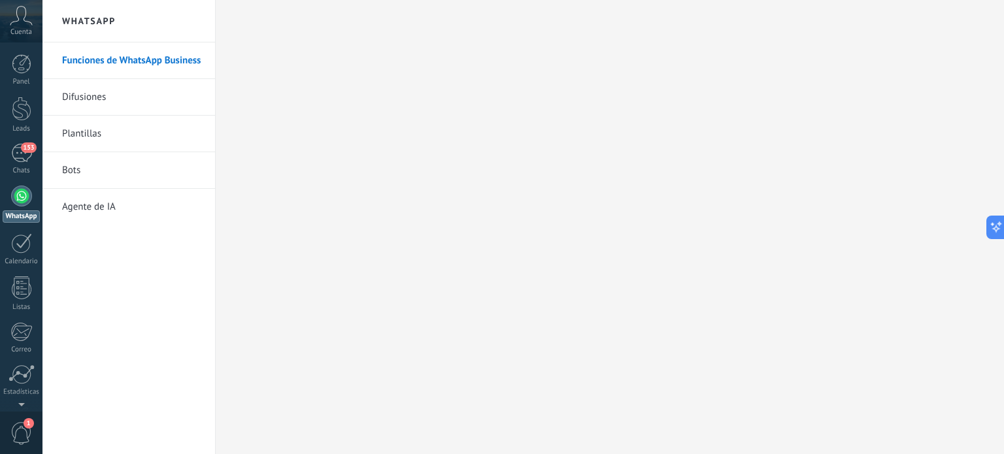
click at [92, 96] on link "Difusiones" at bounding box center [132, 97] width 140 height 37
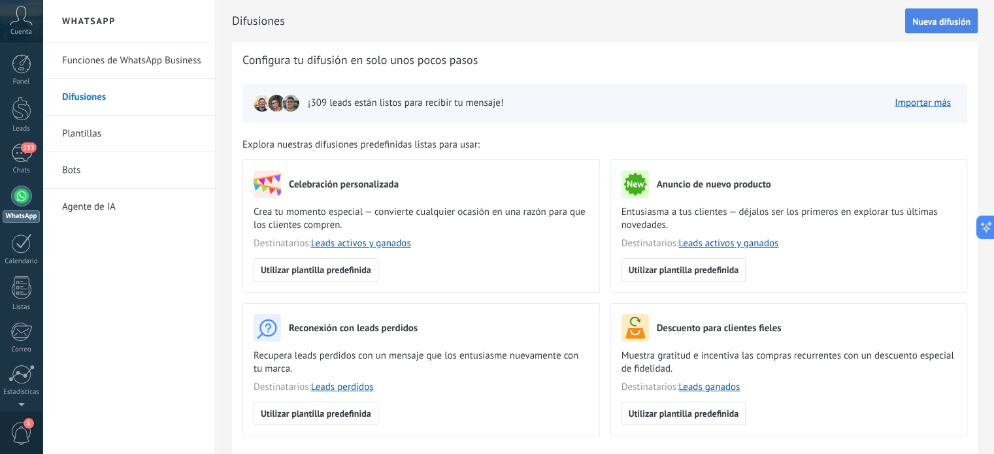
click at [948, 23] on span "Nueva difusión" at bounding box center [941, 21] width 58 height 9
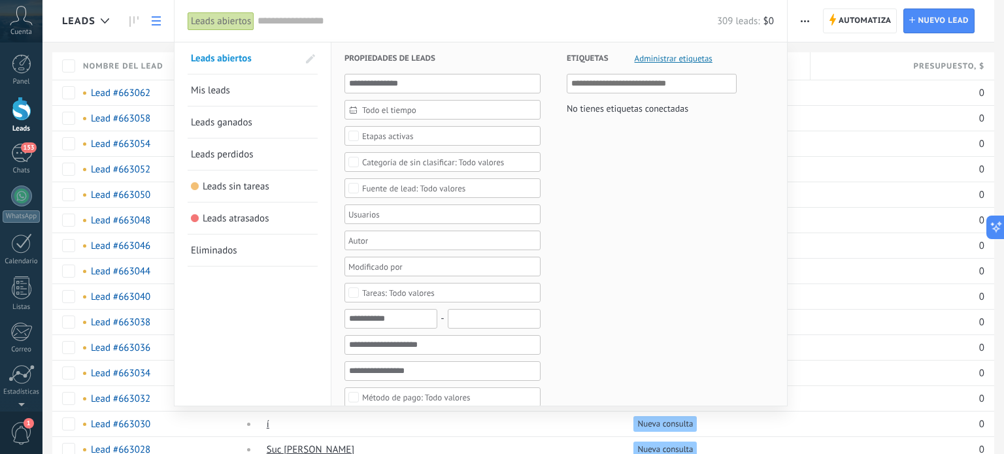
click at [244, 218] on span "Leads atrasados" at bounding box center [236, 218] width 67 height 12
